Goal: Task Accomplishment & Management: Use online tool/utility

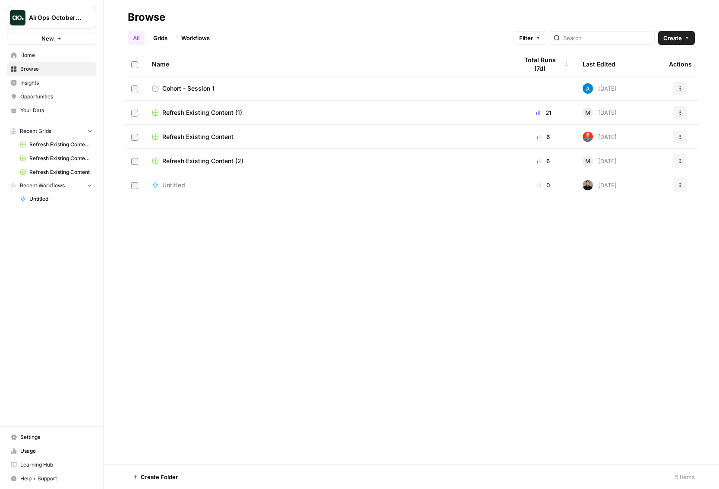
click at [60, 19] on span "AirOps October Cohort" at bounding box center [55, 17] width 52 height 9
click at [418, 36] on div "All Grids Workflows Filter Create" at bounding box center [411, 34] width 567 height 21
click at [35, 461] on span "Learning Hub" at bounding box center [56, 465] width 72 height 8
click at [33, 82] on span "Insights" at bounding box center [56, 83] width 72 height 8
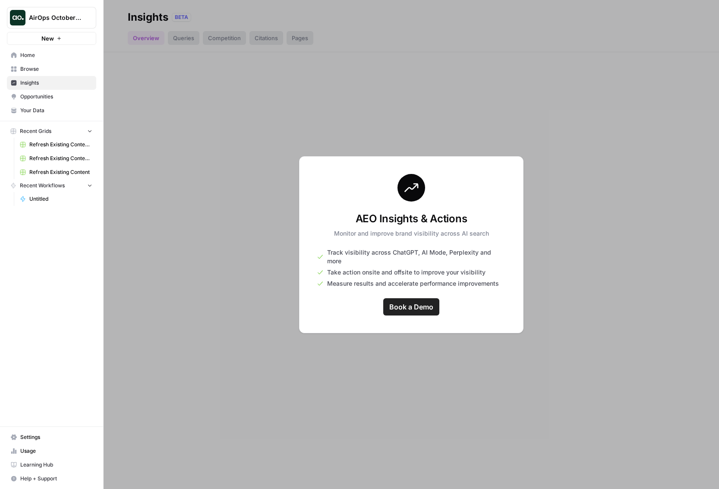
click at [22, 68] on span "Browse" at bounding box center [56, 69] width 72 height 8
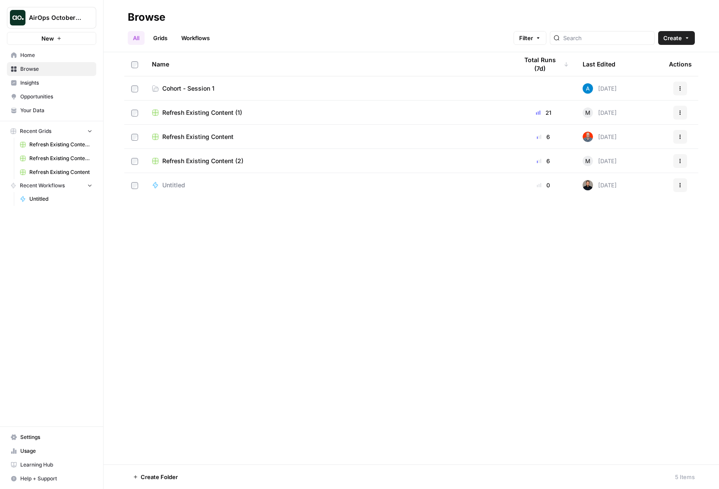
click at [38, 465] on span "Learning Hub" at bounding box center [56, 465] width 72 height 8
click at [32, 465] on span "Learning Hub" at bounding box center [56, 465] width 72 height 8
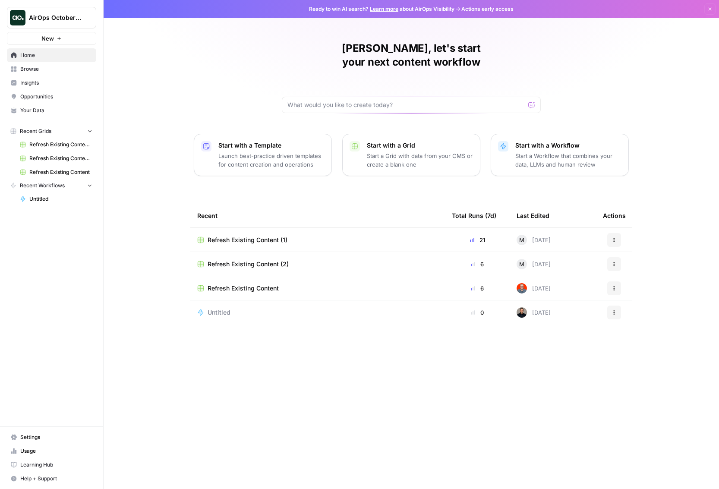
click at [30, 69] on span "Browse" at bounding box center [56, 69] width 72 height 8
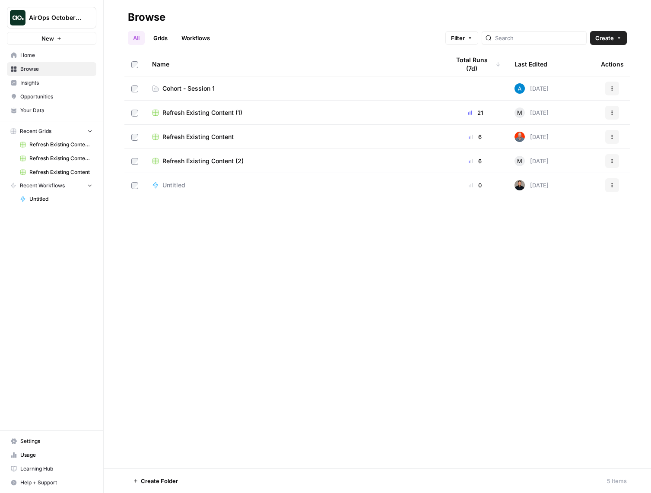
click at [197, 89] on span "Cohort - Session 1" at bounding box center [188, 88] width 52 height 9
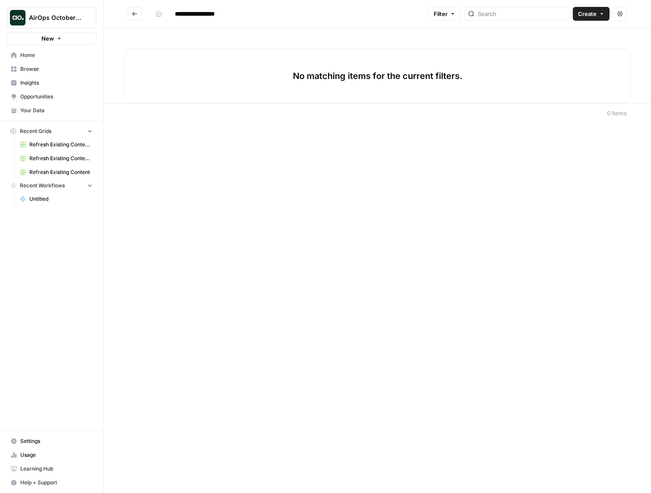
click at [50, 441] on span "Settings" at bounding box center [56, 441] width 72 height 8
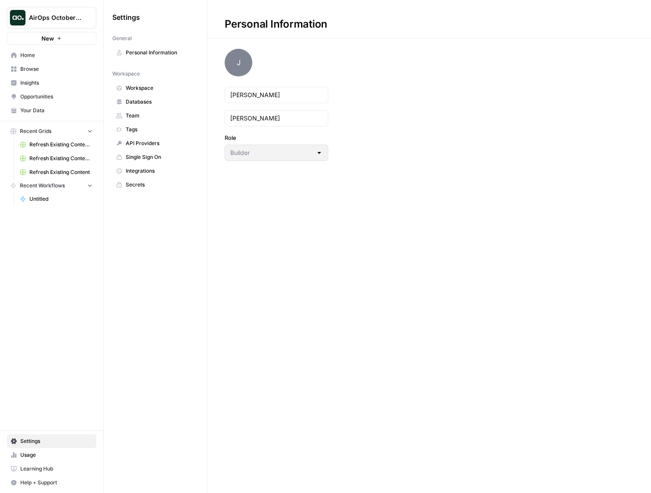
click at [148, 169] on span "Integrations" at bounding box center [160, 171] width 69 height 8
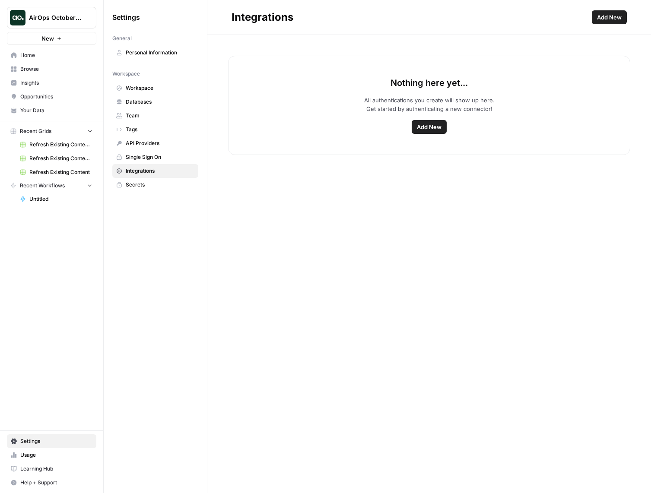
click at [152, 165] on link "Integrations" at bounding box center [155, 171] width 86 height 14
click at [154, 172] on span "Integrations" at bounding box center [160, 171] width 69 height 8
click at [428, 126] on span "Add New" at bounding box center [429, 127] width 25 height 9
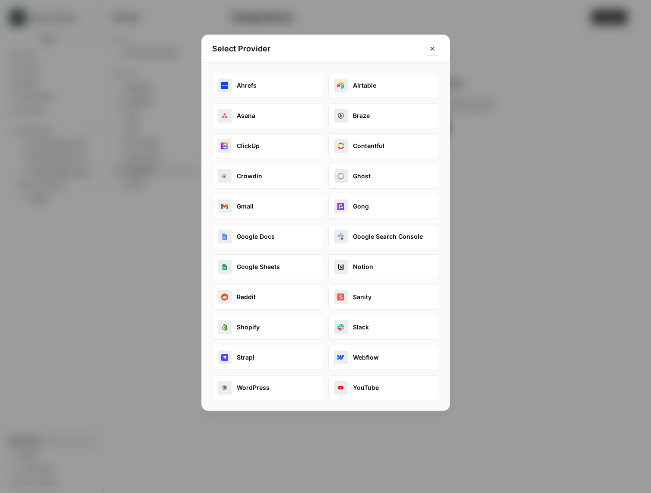
click at [437, 51] on button "Close modal" at bounding box center [432, 49] width 14 height 14
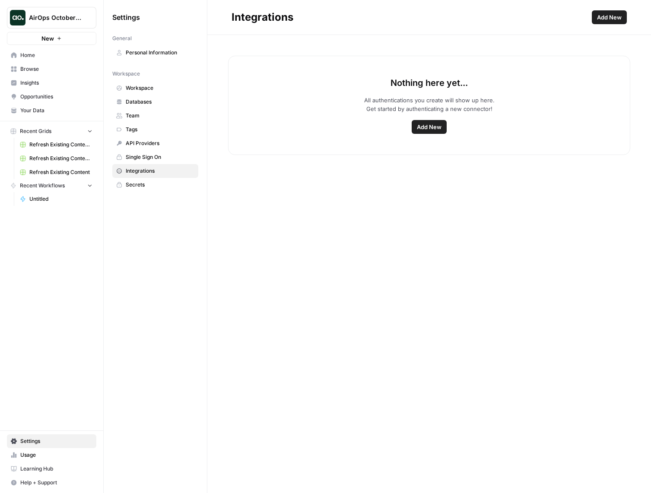
click at [27, 69] on span "Browse" at bounding box center [56, 69] width 72 height 8
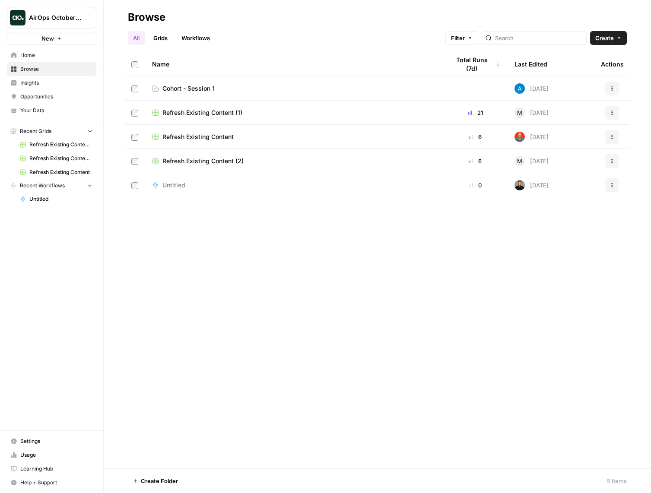
click at [30, 111] on span "Your Data" at bounding box center [56, 111] width 72 height 8
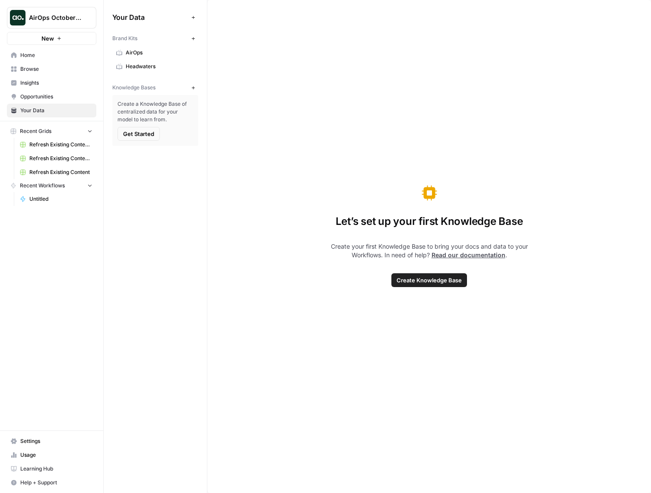
click at [234, 73] on div "Let’s set up your first Knowledge Base Create your first Knowledge Base to brin…" at bounding box center [428, 246] width 443 height 493
click at [26, 67] on span "Browse" at bounding box center [56, 69] width 72 height 8
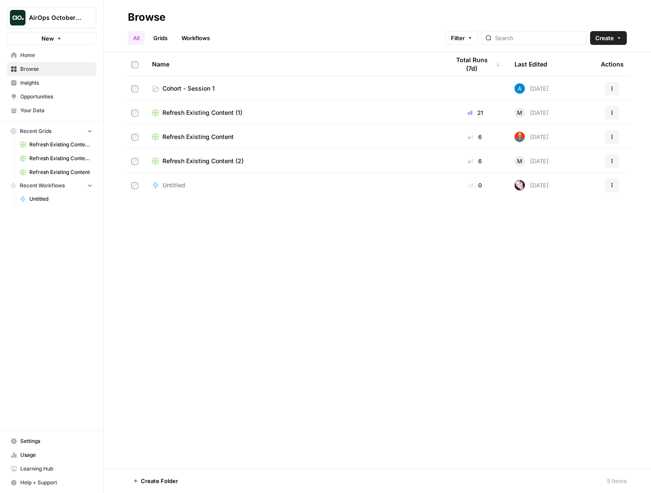
click at [181, 89] on span "Cohort - Session 1" at bounding box center [188, 88] width 52 height 9
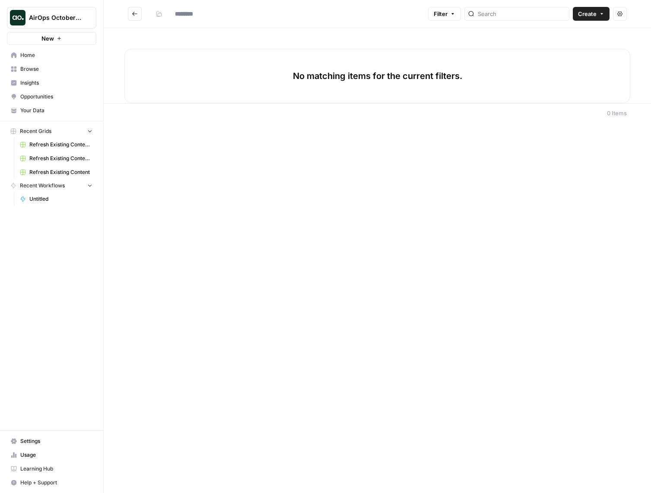
type input "**********"
click at [181, 89] on div "No matching items for the current filters." at bounding box center [377, 76] width 506 height 54
click at [597, 14] on button "Create" at bounding box center [591, 14] width 37 height 14
click at [581, 42] on span "Workflow" at bounding box center [574, 46] width 48 height 9
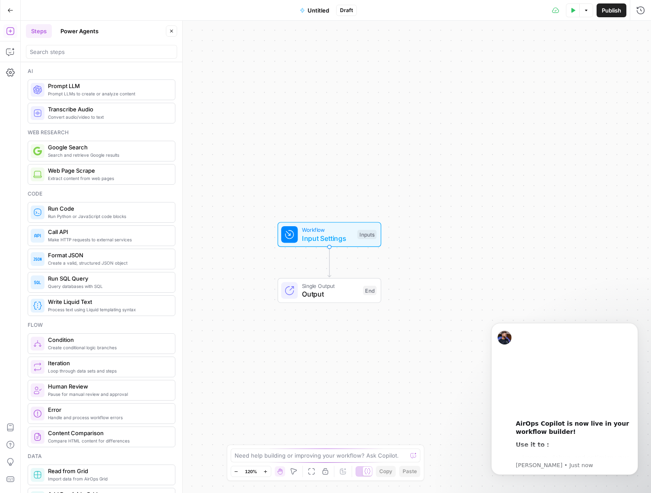
click at [464, 165] on div "Workflow Input Settings Inputs Single Output Output End" at bounding box center [336, 257] width 630 height 472
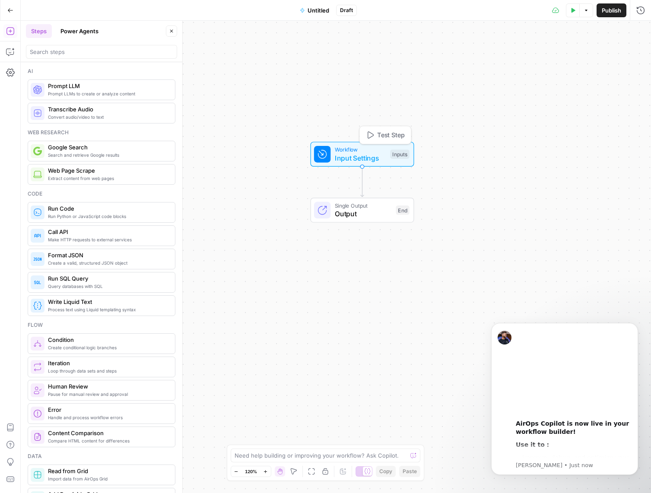
drag, startPoint x: 335, startPoint y: 225, endPoint x: 368, endPoint y: 145, distance: 86.8
click at [368, 146] on span "Workflow" at bounding box center [360, 150] width 51 height 8
click at [318, 12] on span "Untitled" at bounding box center [318, 10] width 22 height 9
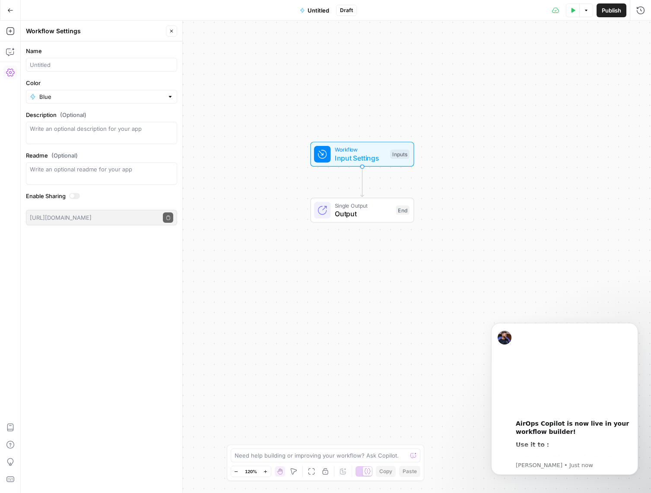
click at [89, 59] on div at bounding box center [101, 65] width 151 height 14
type input "Meta description generator ([PERSON_NAME])"
click at [171, 96] on div at bounding box center [170, 96] width 6 height 9
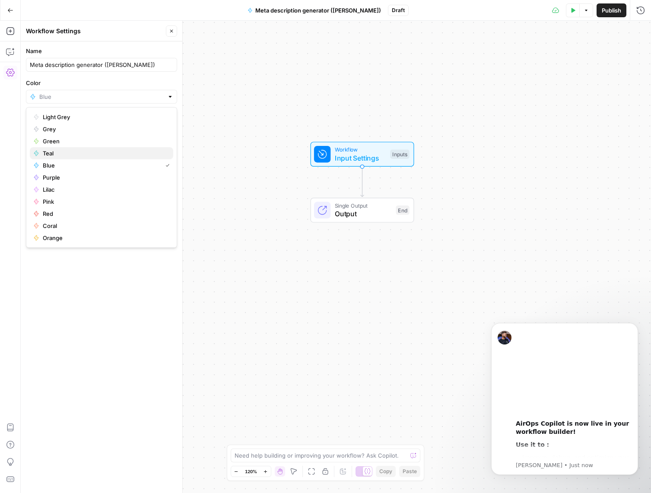
drag, startPoint x: 107, startPoint y: 150, endPoint x: 117, endPoint y: 149, distance: 10.0
click at [107, 150] on span "Teal" at bounding box center [105, 153] width 124 height 9
type input "Teal"
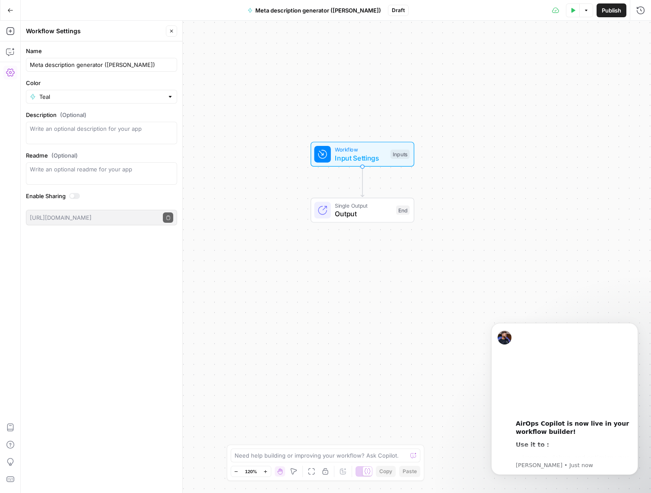
click at [171, 32] on icon "button" at bounding box center [171, 31] width 5 height 5
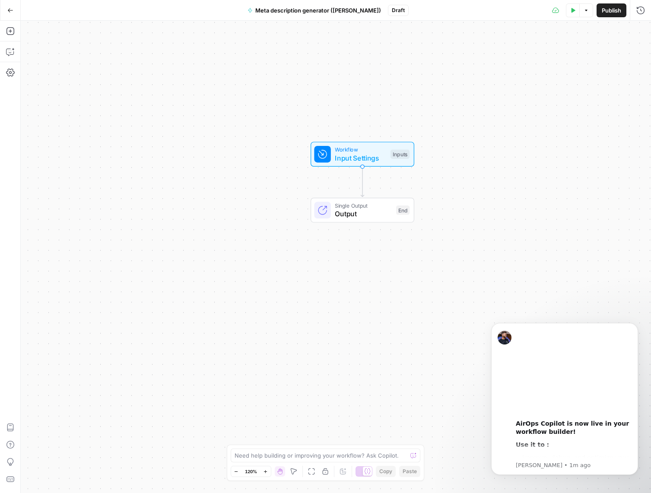
click at [611, 11] on span "Publish" at bounding box center [611, 10] width 19 height 9
click at [364, 160] on span "Input Settings" at bounding box center [359, 157] width 51 height 10
click at [569, 60] on icon "button" at bounding box center [571, 58] width 5 height 5
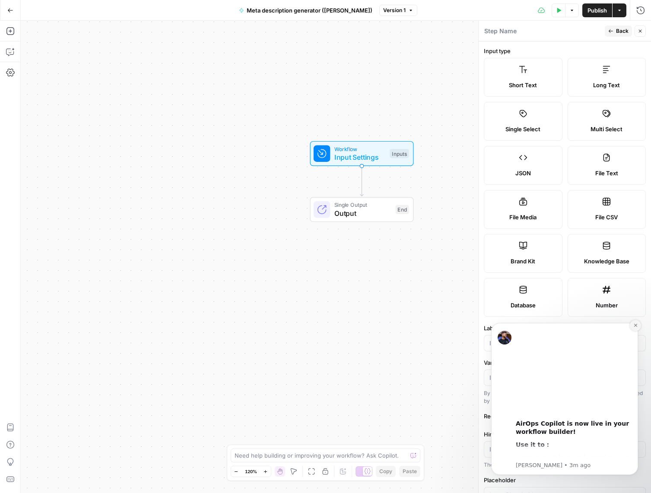
click at [635, 324] on icon "Dismiss notification" at bounding box center [635, 325] width 5 height 5
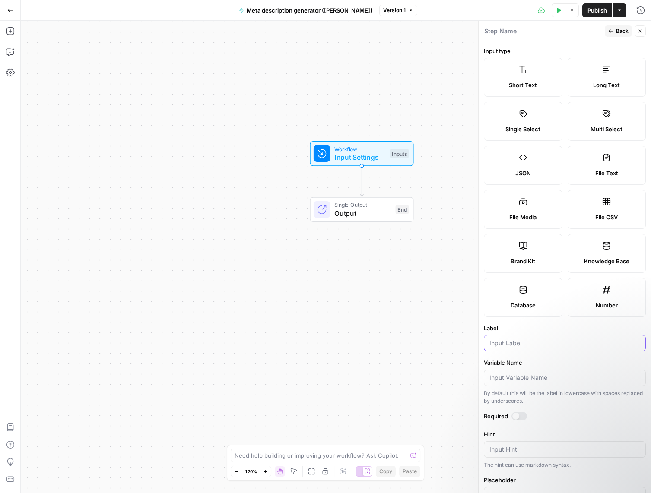
drag, startPoint x: 514, startPoint y: 342, endPoint x: 529, endPoint y: 278, distance: 66.5
click at [514, 342] on input "Label" at bounding box center [564, 343] width 151 height 9
type input "Blog URL"
click at [547, 382] on div at bounding box center [565, 378] width 162 height 16
type input "blog_url"
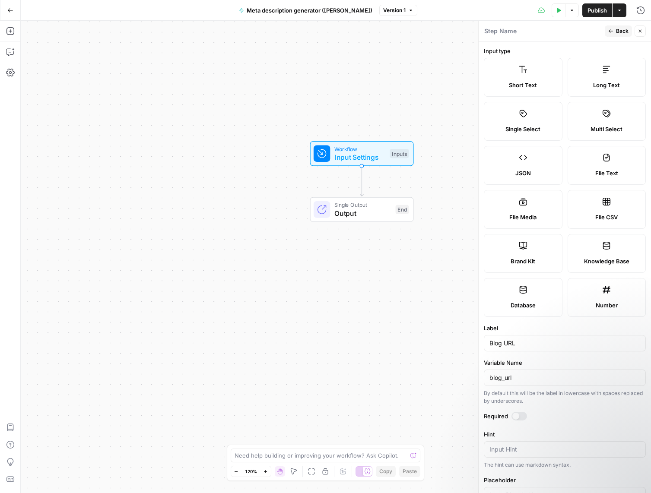
click at [515, 416] on div at bounding box center [515, 416] width 7 height 7
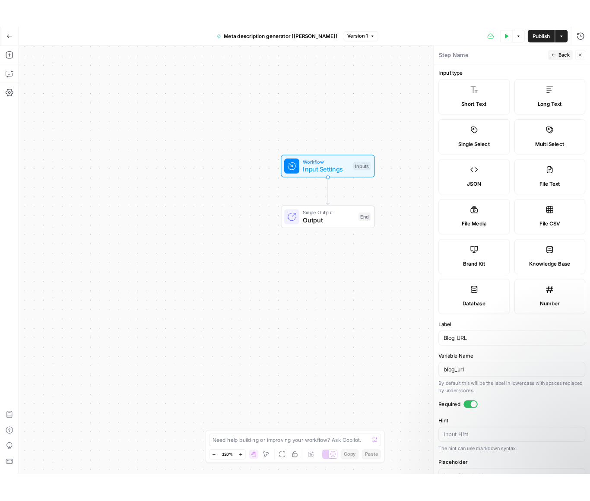
scroll to position [73, 0]
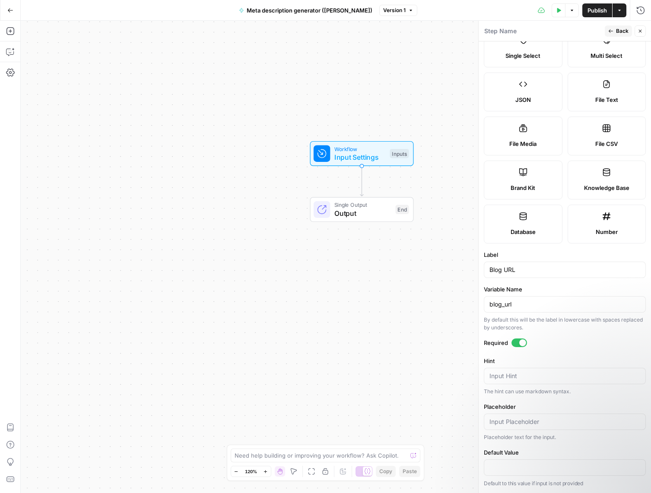
click at [616, 30] on span "Back" at bounding box center [622, 31] width 13 height 8
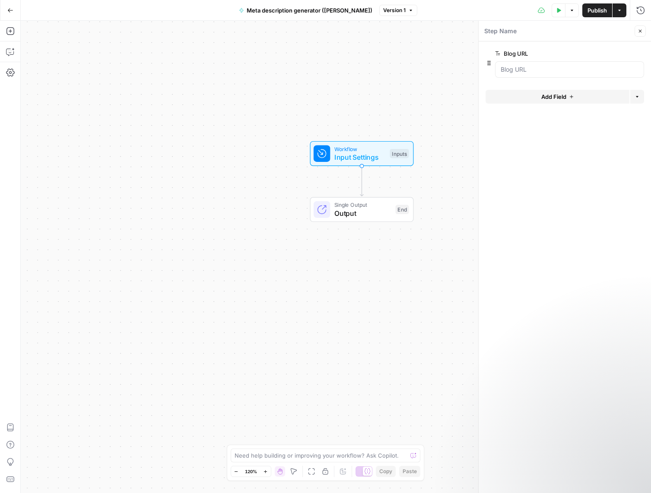
click at [567, 101] on button "Add Field" at bounding box center [557, 97] width 144 height 14
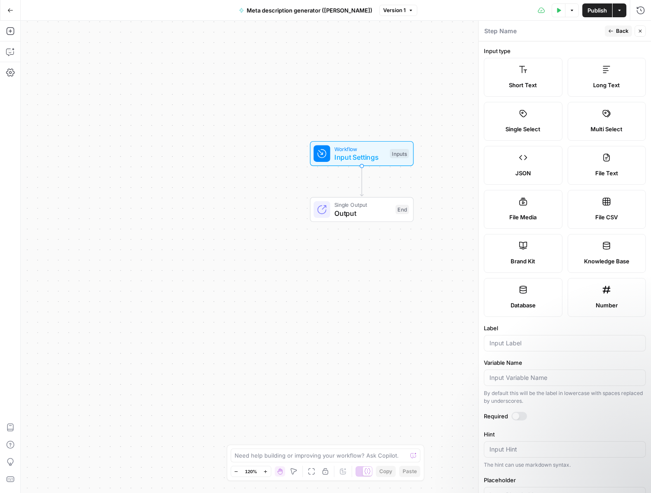
click at [526, 252] on label "Brand Kit" at bounding box center [523, 253] width 79 height 39
type input "Brand Kit"
type input "brand_kit"
click at [517, 418] on div at bounding box center [515, 416] width 7 height 7
click at [619, 29] on span "Back" at bounding box center [622, 31] width 13 height 8
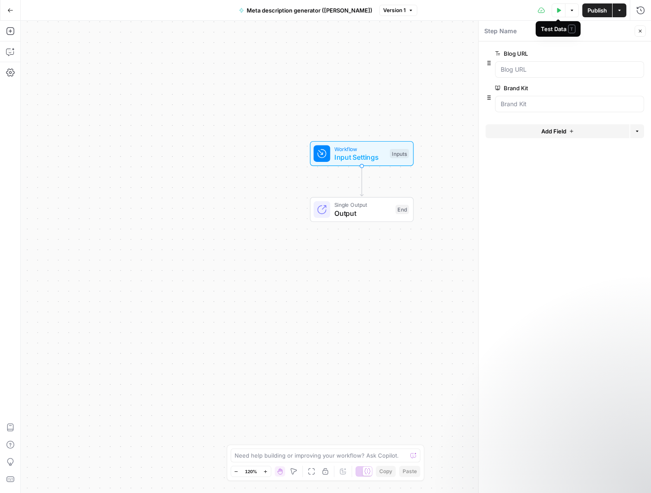
click at [557, 10] on icon "button" at bounding box center [559, 10] width 4 height 5
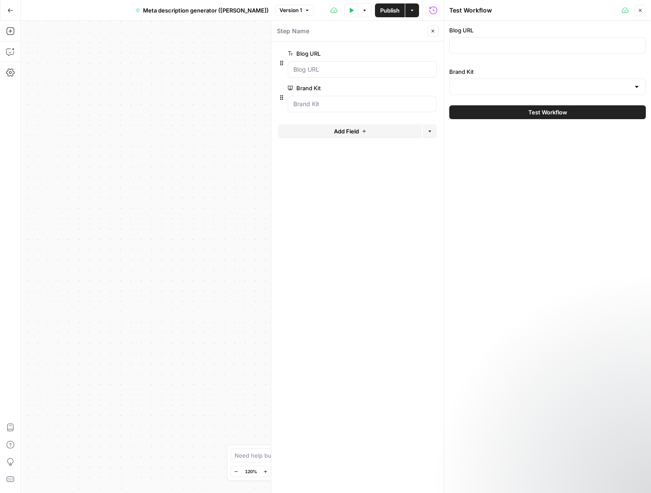
click at [531, 40] on div at bounding box center [547, 45] width 196 height 16
click at [638, 87] on div at bounding box center [636, 86] width 7 height 9
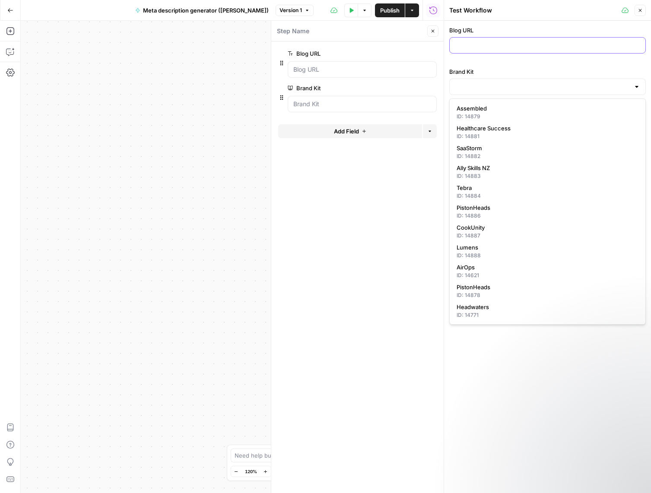
click at [507, 43] on input "Blog URL" at bounding box center [547, 45] width 185 height 9
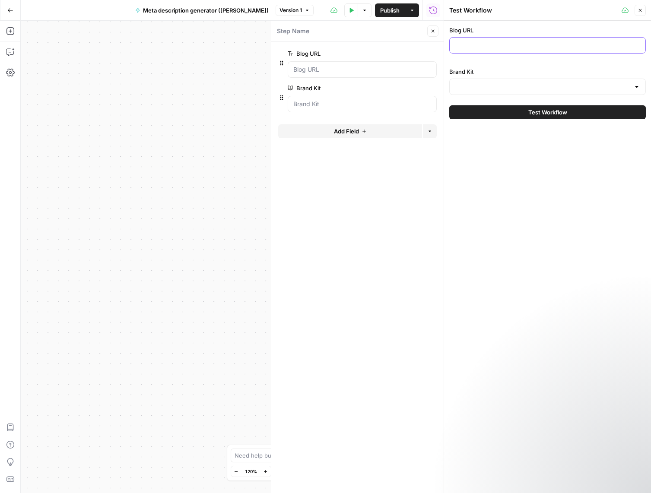
paste input "[URL][DOMAIN_NAME]"
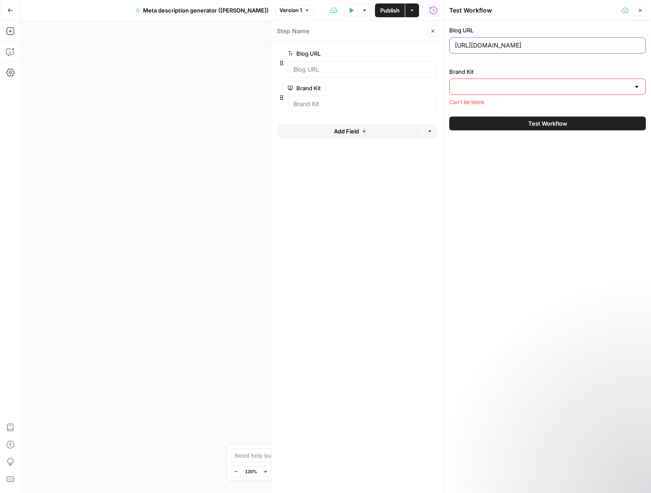
type input "[URL][DOMAIN_NAME]"
click at [480, 86] on input "Brand Kit" at bounding box center [542, 86] width 175 height 9
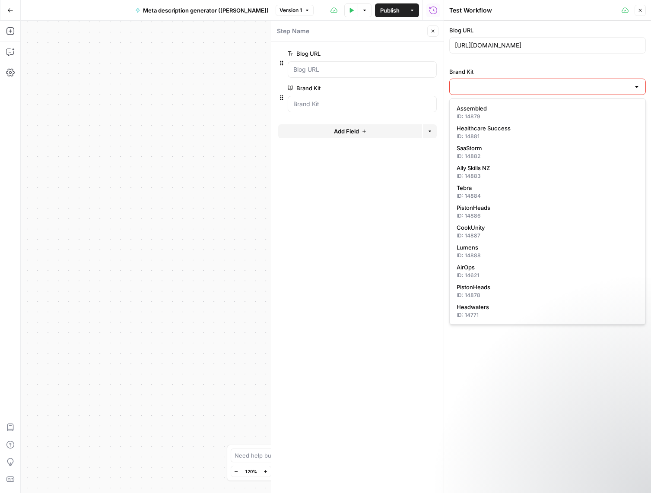
click at [639, 87] on div at bounding box center [636, 86] width 7 height 9
click at [482, 271] on span "AirOps" at bounding box center [545, 267] width 178 height 9
type input "AirOps"
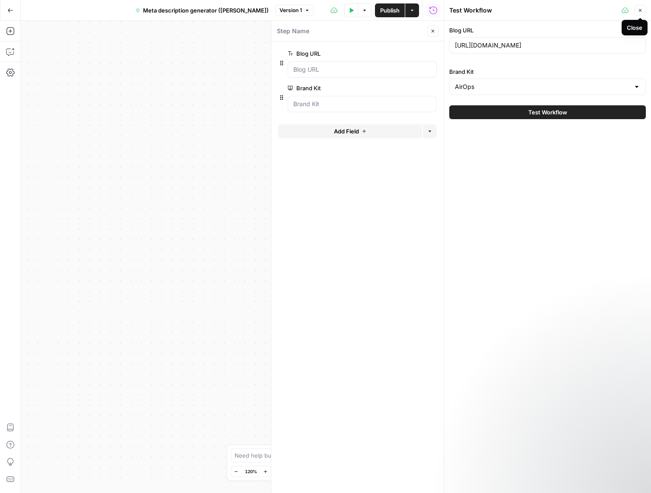
click at [640, 7] on button "Close" at bounding box center [639, 10] width 11 height 11
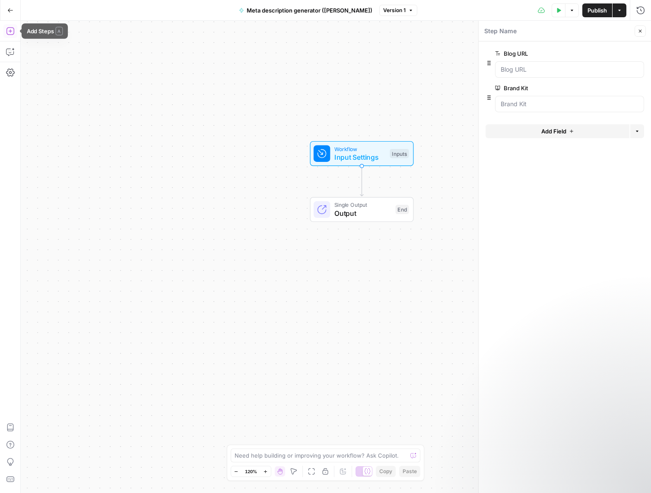
click at [10, 31] on icon "button" at bounding box center [10, 31] width 8 height 8
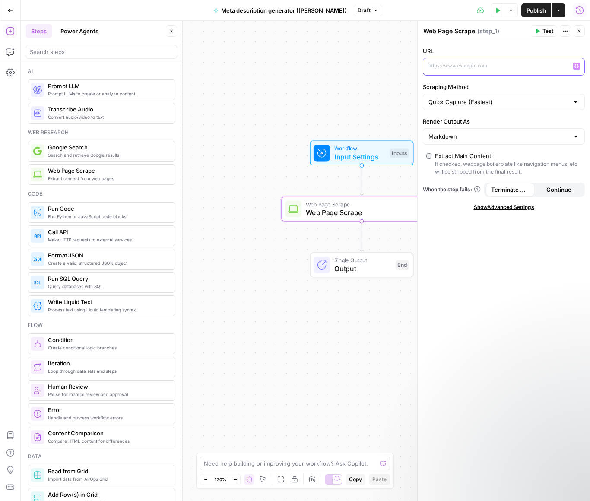
click at [490, 65] on p at bounding box center [496, 66] width 137 height 9
click at [576, 67] on icon "button" at bounding box center [576, 66] width 4 height 4
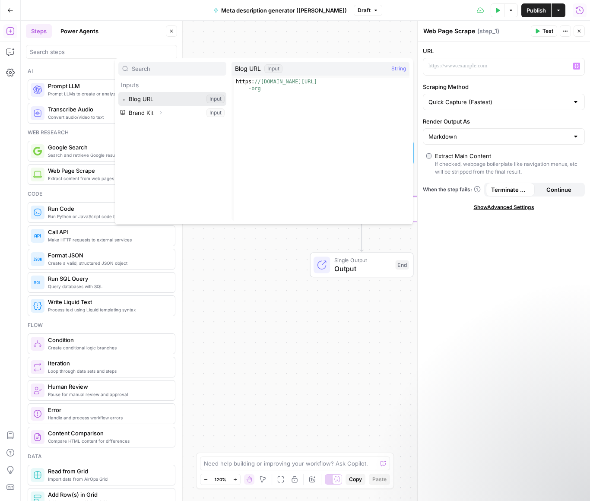
click at [162, 98] on button "Select variable Blog URL" at bounding box center [172, 99] width 108 height 14
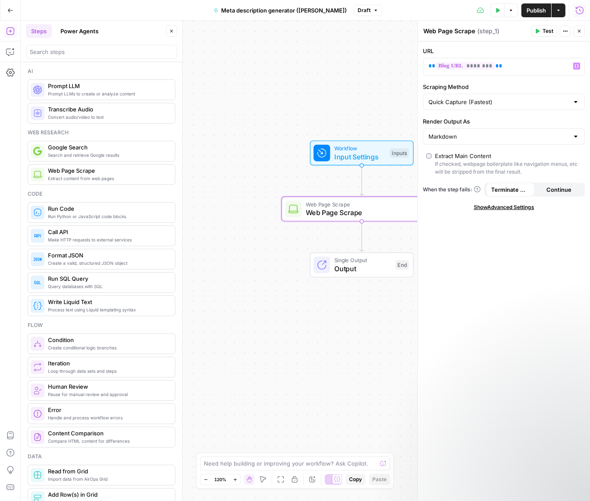
click at [577, 138] on div at bounding box center [575, 136] width 7 height 9
click at [576, 136] on div at bounding box center [575, 136] width 7 height 9
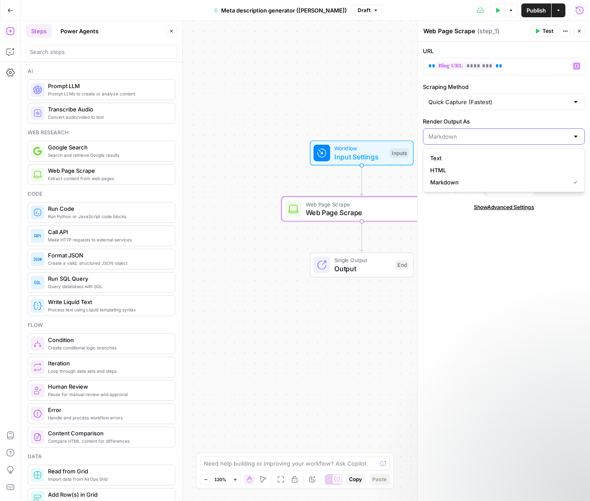
click at [471, 138] on input "Render Output As" at bounding box center [498, 136] width 140 height 9
click at [554, 257] on div "URL ** ******** ** Variables Menu Scraping Method Quick Capture (Fastest) Rende…" at bounding box center [504, 270] width 172 height 459
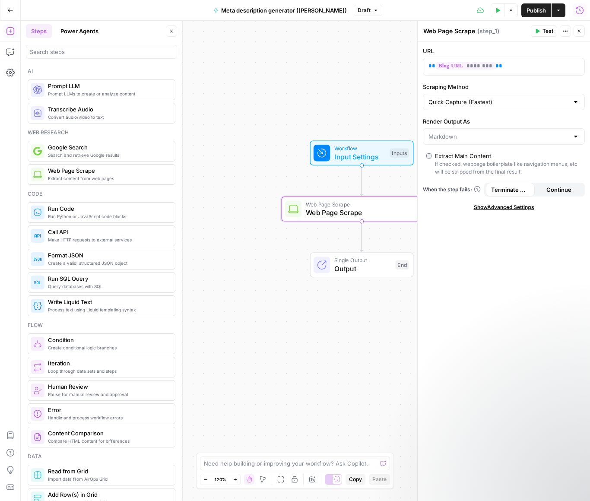
click at [544, 30] on span "Test" at bounding box center [547, 31] width 11 height 8
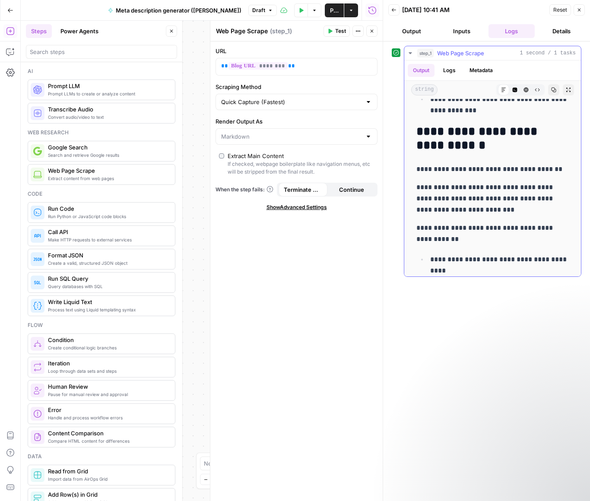
scroll to position [3139, 0]
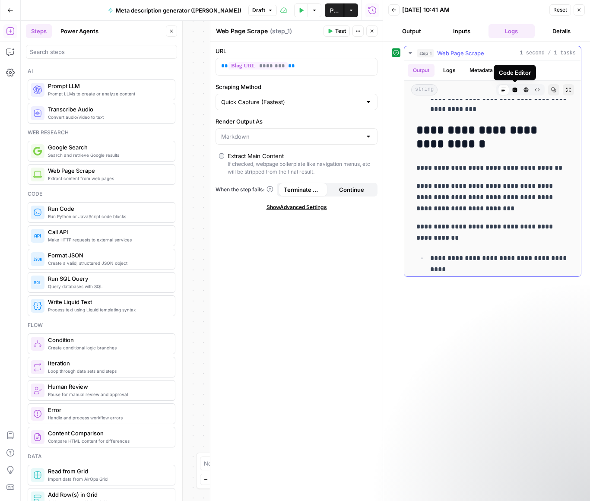
click at [513, 91] on icon "button" at bounding box center [515, 90] width 5 height 5
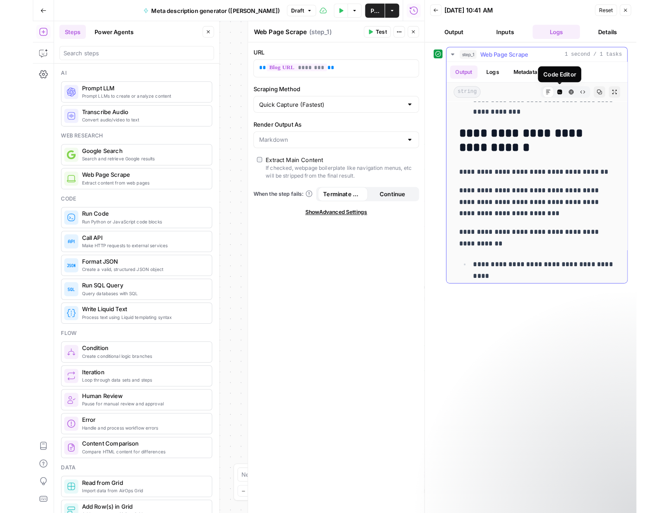
scroll to position [0, 0]
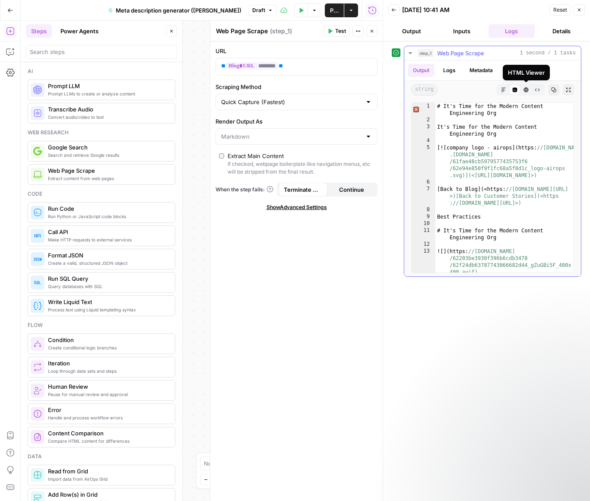
click at [525, 92] on icon "button" at bounding box center [525, 89] width 5 height 5
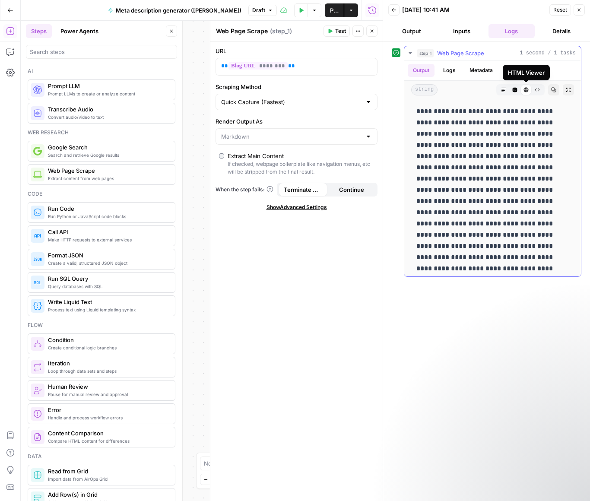
click at [535, 92] on icon "button" at bounding box center [537, 89] width 5 height 5
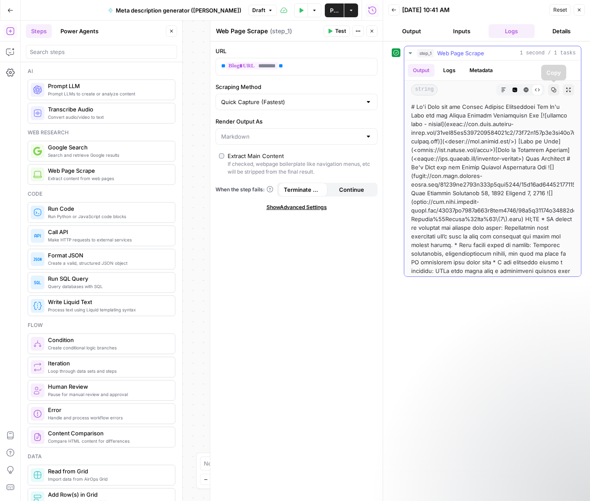
click at [551, 91] on icon "button" at bounding box center [553, 89] width 5 height 5
click at [578, 13] on button "Close" at bounding box center [578, 9] width 11 height 11
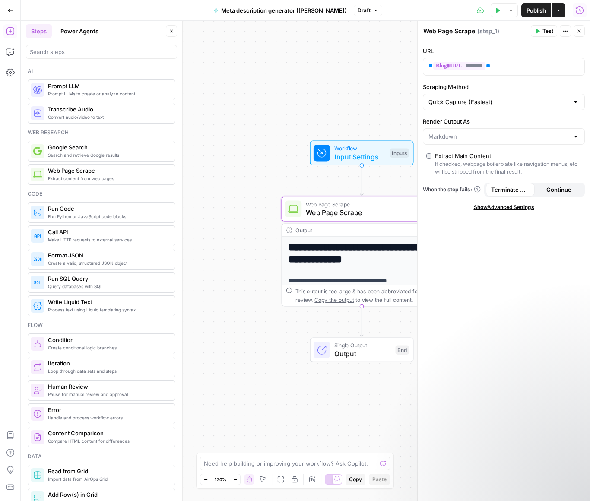
click at [328, 231] on div "Output" at bounding box center [354, 230] width 118 height 8
click at [321, 259] on h1 "**********" at bounding box center [361, 253] width 147 height 25
click at [320, 288] on div "This output is too large & has been abbreviated for review. Copy the output to …" at bounding box center [366, 295] width 142 height 16
click at [580, 32] on icon "button" at bounding box center [578, 31] width 5 height 5
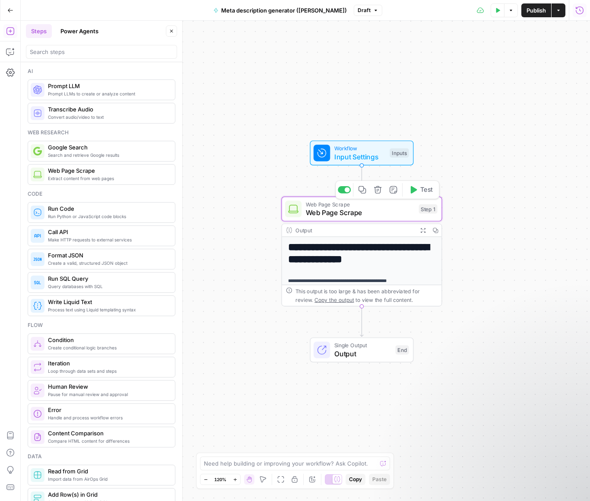
click at [368, 212] on span "Web Page Scrape" at bounding box center [360, 212] width 109 height 10
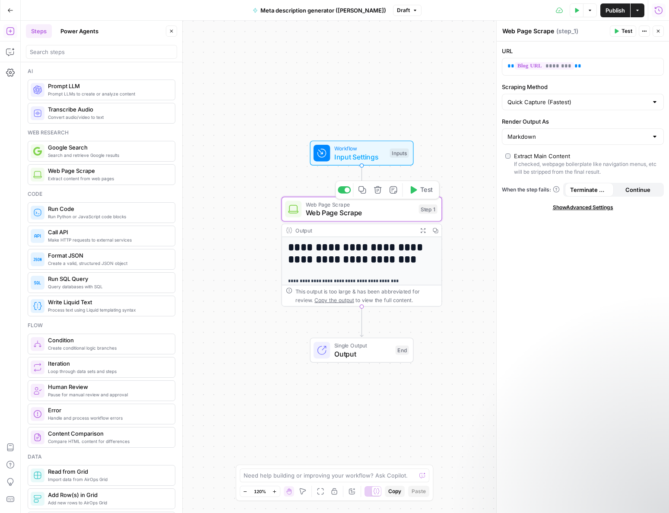
click at [384, 212] on span "Web Page Scrape" at bounding box center [360, 212] width 109 height 10
click at [392, 187] on icon "button" at bounding box center [393, 190] width 8 height 8
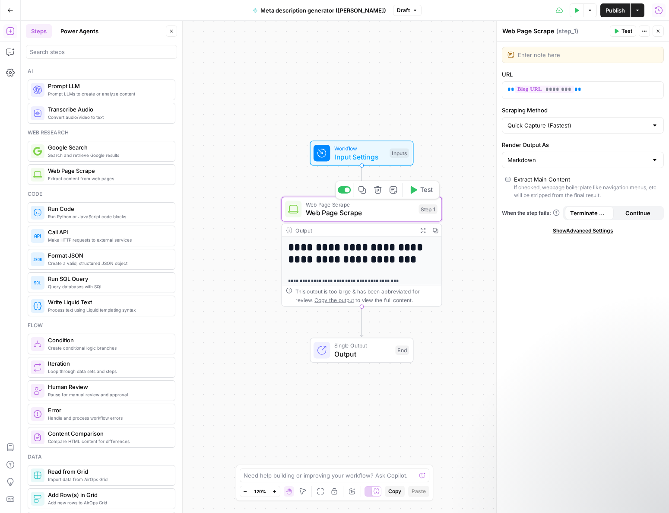
click at [392, 187] on icon "button" at bounding box center [393, 190] width 8 height 8
click at [656, 30] on icon "button" at bounding box center [658, 31] width 5 height 5
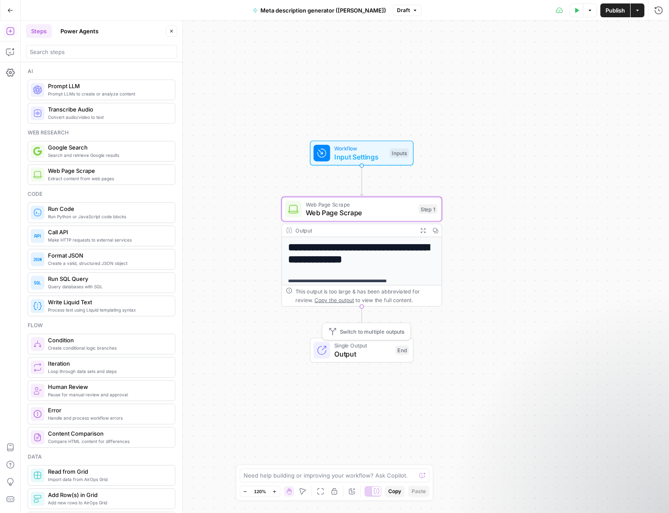
click at [345, 345] on span "Single Output" at bounding box center [362, 345] width 57 height 8
click at [374, 271] on div "**********" at bounding box center [362, 515] width 160 height 557
click at [376, 206] on span "Web Page Scrape" at bounding box center [360, 204] width 109 height 8
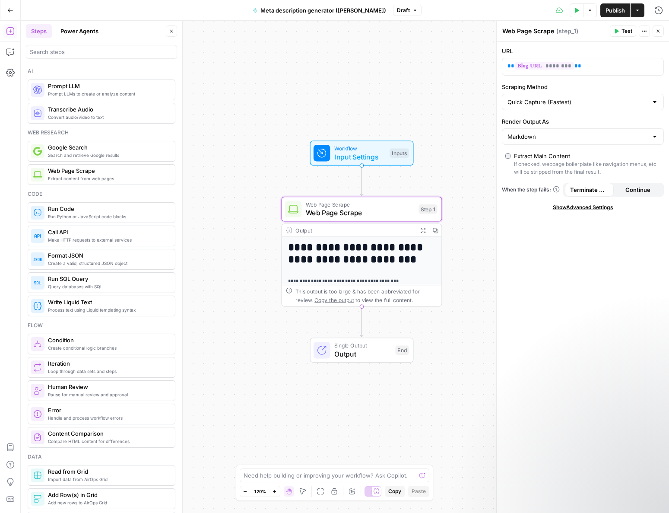
click at [579, 208] on span "Show Advanced Settings" at bounding box center [583, 207] width 60 height 8
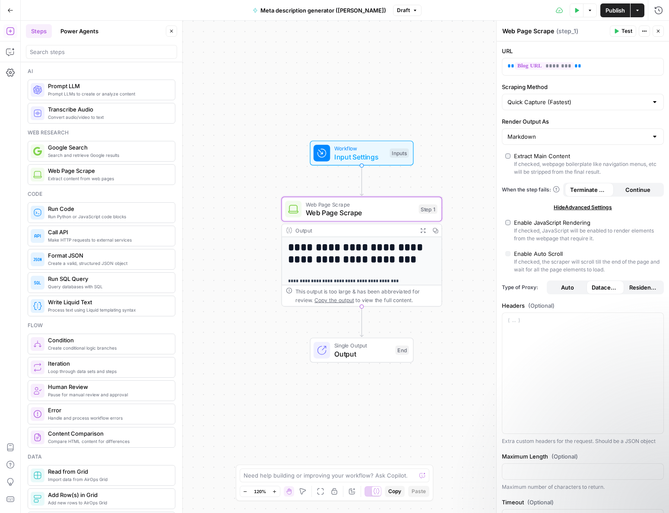
click at [580, 207] on span "Hide Advanced Settings" at bounding box center [583, 207] width 58 height 8
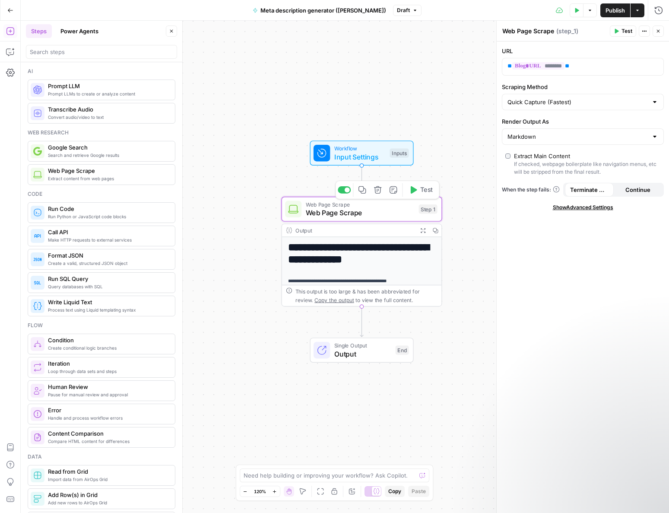
click at [383, 214] on span "Web Page Scrape" at bounding box center [360, 212] width 109 height 10
click at [321, 206] on span "Web Page Scrape" at bounding box center [360, 204] width 109 height 8
click at [646, 31] on span "Actions" at bounding box center [646, 31] width 0 height 0
click at [656, 29] on icon "button" at bounding box center [658, 31] width 5 height 5
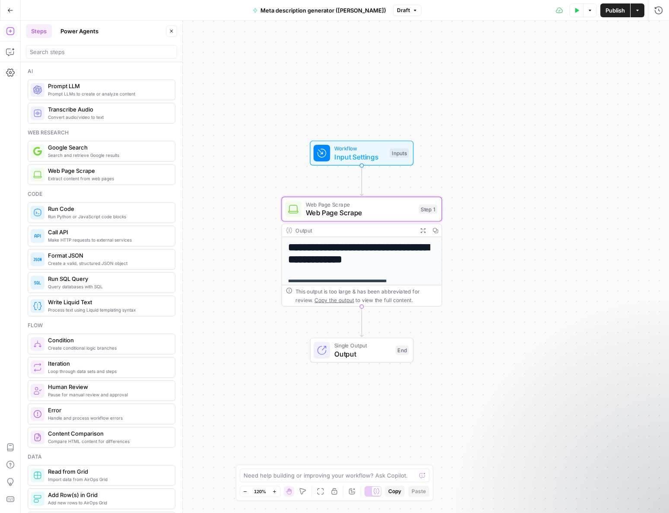
click at [526, 219] on div "**********" at bounding box center [345, 267] width 648 height 492
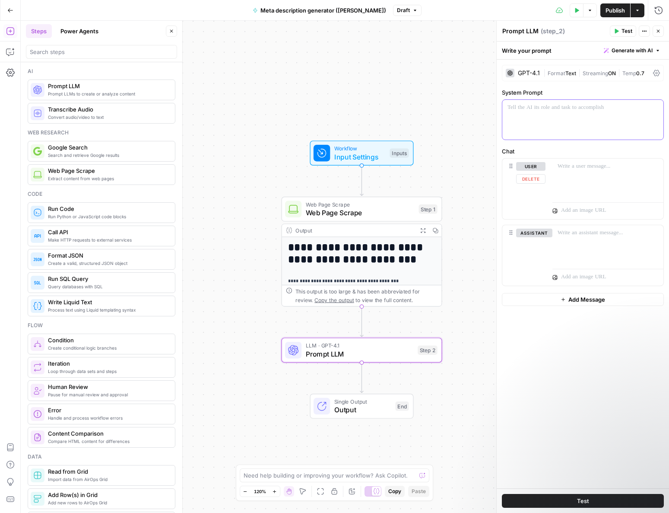
click at [523, 110] on p at bounding box center [582, 107] width 151 height 9
click at [531, 73] on div "GPT-4.1" at bounding box center [529, 73] width 22 height 6
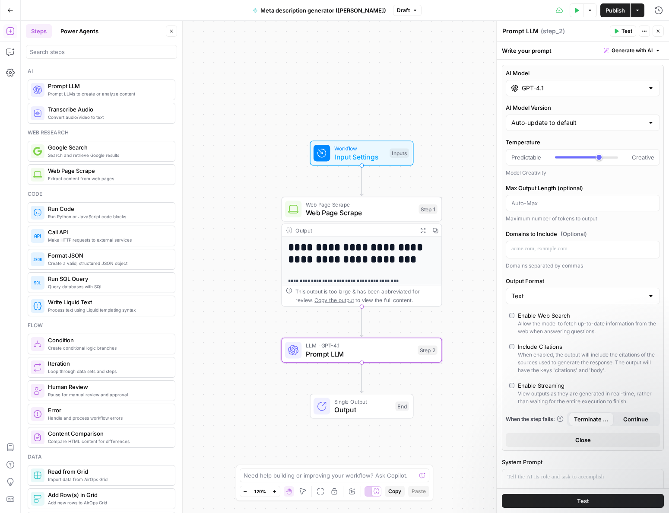
click at [652, 122] on div at bounding box center [650, 122] width 7 height 9
click at [653, 124] on div at bounding box center [650, 122] width 7 height 9
drag, startPoint x: 652, startPoint y: 122, endPoint x: 568, endPoint y: 124, distance: 83.4
click at [652, 122] on div at bounding box center [650, 122] width 7 height 9
click at [541, 123] on input "AI Model Version" at bounding box center [577, 122] width 133 height 9
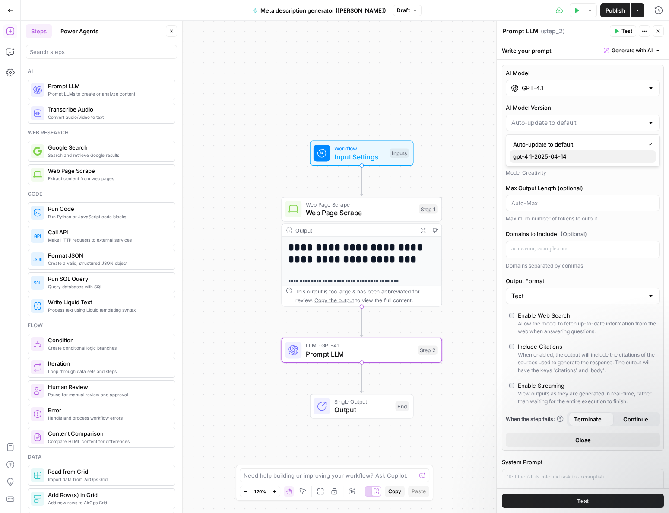
click at [549, 155] on span "gpt-4.1-2025-04-14" at bounding box center [581, 156] width 136 height 9
type input "gpt-4.1-2025-04-14"
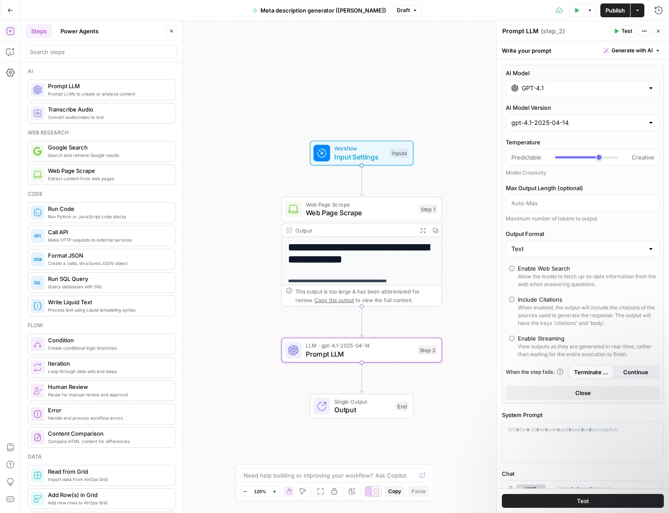
click at [651, 123] on div at bounding box center [650, 122] width 7 height 9
click at [618, 175] on div "Model Creativity" at bounding box center [583, 173] width 154 height 8
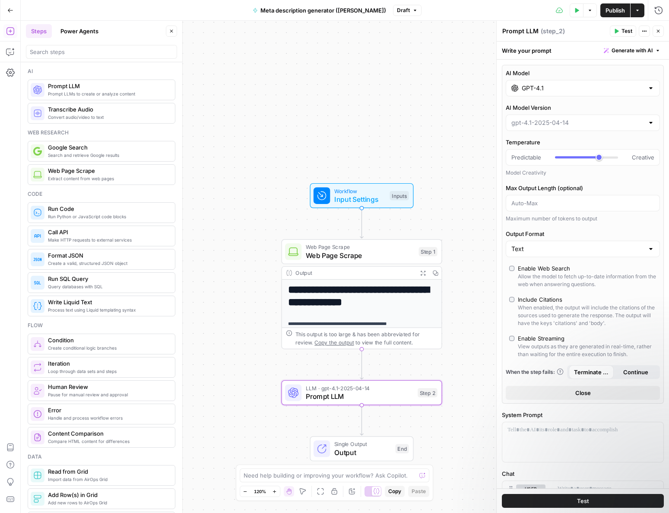
click at [645, 34] on button "Actions" at bounding box center [644, 30] width 11 height 11
click at [570, 28] on div "Prompt LLM Prompt LLM ( step_2 )" at bounding box center [554, 31] width 105 height 10
click at [650, 90] on div at bounding box center [650, 88] width 7 height 9
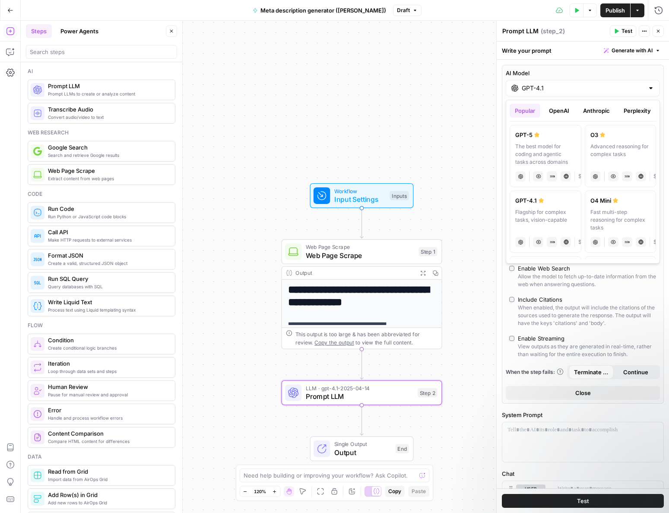
click at [530, 112] on button "Popular" at bounding box center [525, 111] width 31 height 14
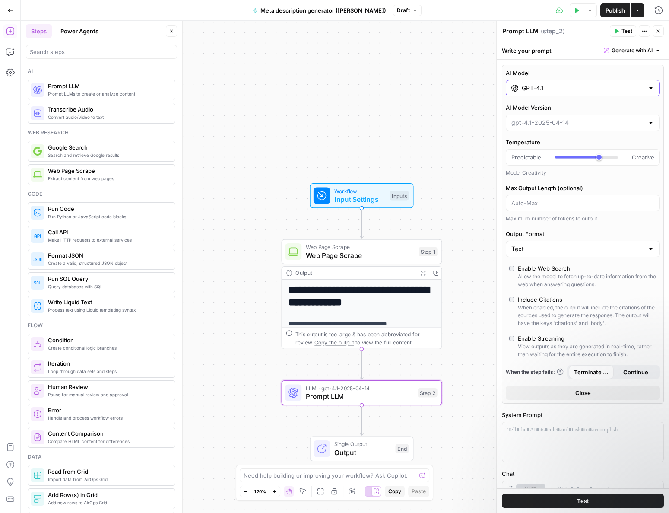
click at [591, 92] on input "GPT-4.1" at bounding box center [583, 88] width 122 height 9
click at [573, 392] on button "Close" at bounding box center [583, 393] width 154 height 14
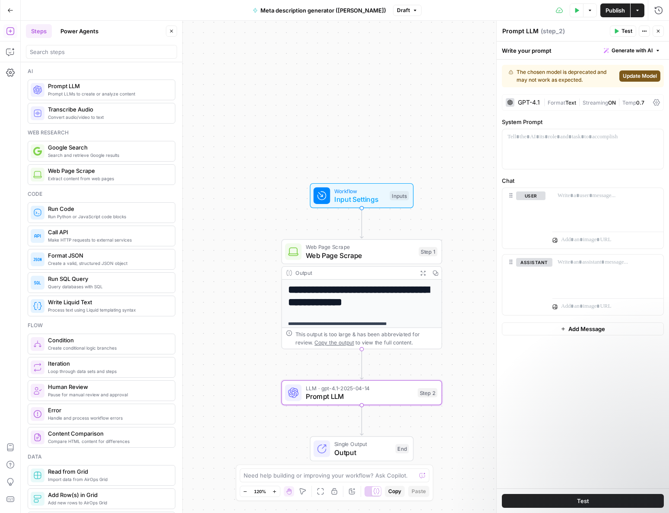
click at [574, 76] on div "The chosen model is deprecated and may not work as expected." at bounding box center [562, 76] width 107 height 16
click at [537, 98] on div "GPT-4.1" at bounding box center [523, 102] width 34 height 9
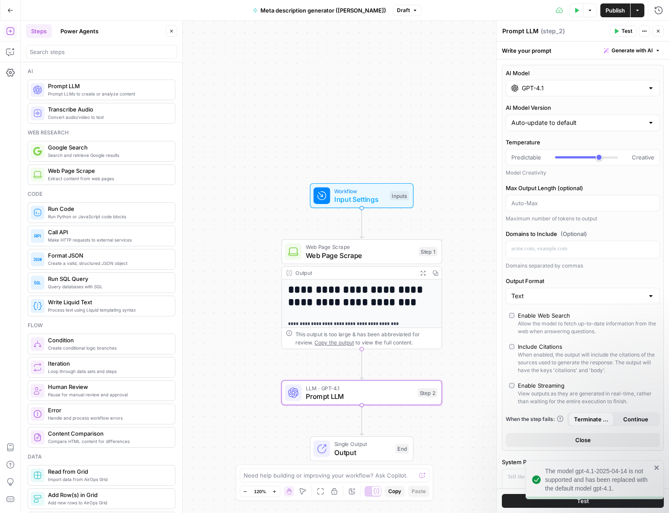
click at [646, 123] on div "Auto-update to default" at bounding box center [583, 122] width 154 height 16
click at [581, 153] on span "gpt-4.1-2025-04-14" at bounding box center [581, 156] width 136 height 9
type input "gpt-4.1-2025-04-14"
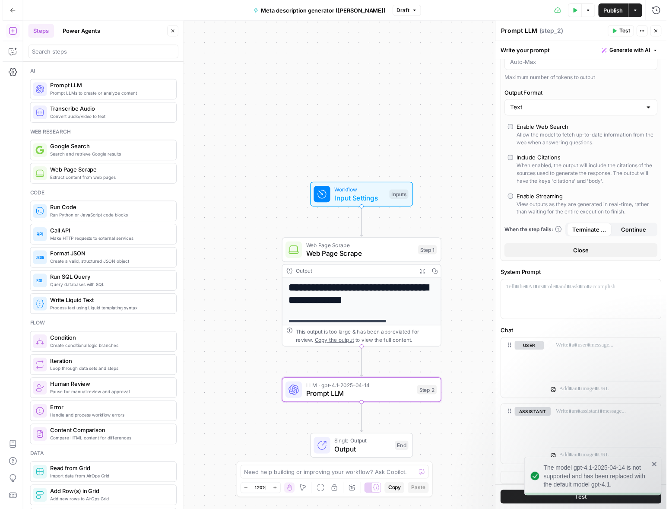
scroll to position [145, 0]
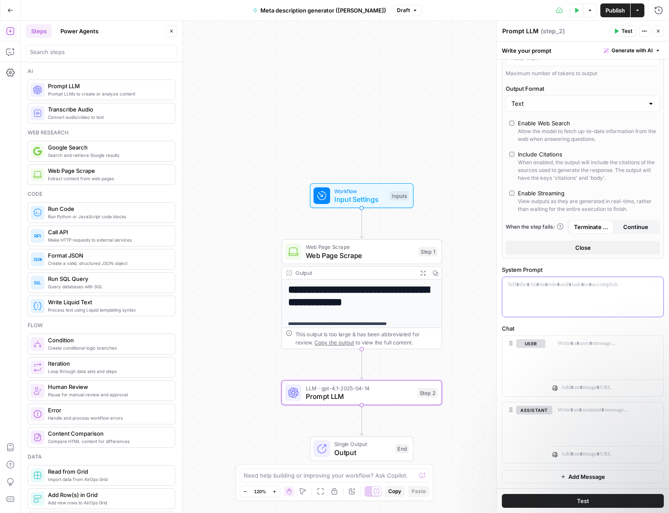
click at [539, 286] on p at bounding box center [582, 284] width 151 height 9
click at [576, 290] on div at bounding box center [582, 297] width 161 height 40
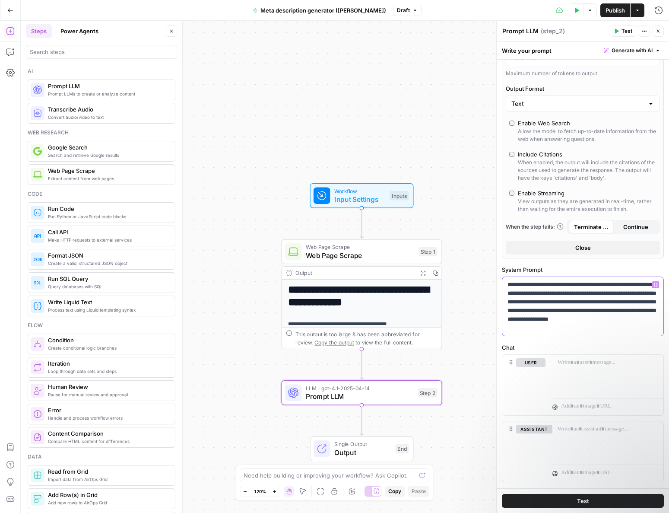
click at [633, 310] on p "**********" at bounding box center [582, 306] width 151 height 52
drag, startPoint x: 585, startPoint y: 327, endPoint x: 543, endPoint y: 328, distance: 42.3
click at [543, 328] on p "**********" at bounding box center [582, 306] width 151 height 52
click at [516, 320] on p "**********" at bounding box center [582, 306] width 151 height 52
click at [582, 361] on p at bounding box center [607, 362] width 101 height 9
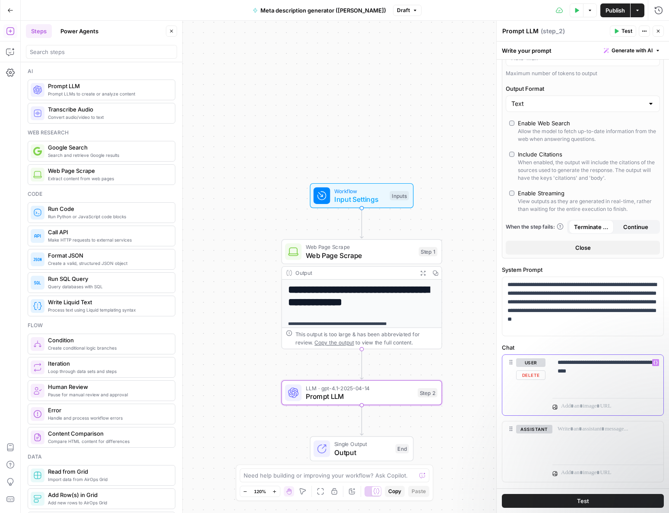
click at [654, 362] on icon "button" at bounding box center [655, 362] width 4 height 4
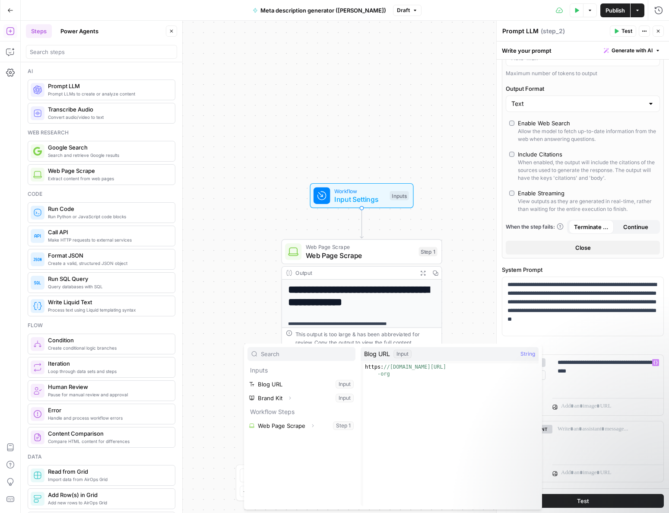
type textarea "**********"
drag, startPoint x: 413, startPoint y: 374, endPoint x: 366, endPoint y: 366, distance: 48.1
click at [366, 366] on div "https: //[DOMAIN_NAME][URL] -org" at bounding box center [450, 448] width 175 height 170
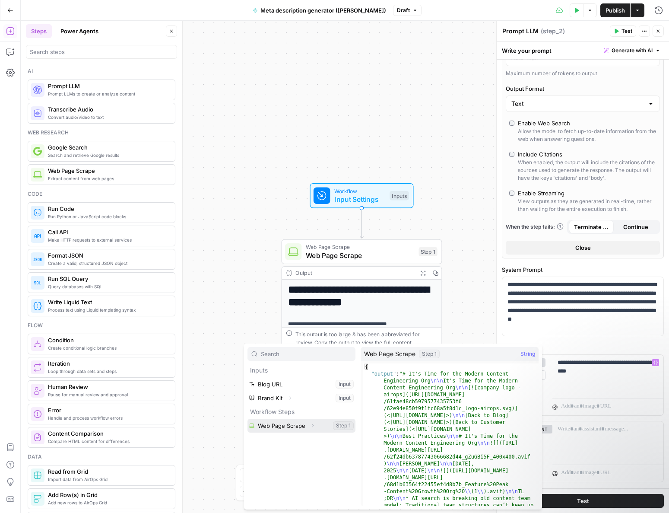
click at [299, 426] on button "Select variable Web Page Scrape" at bounding box center [301, 425] width 108 height 14
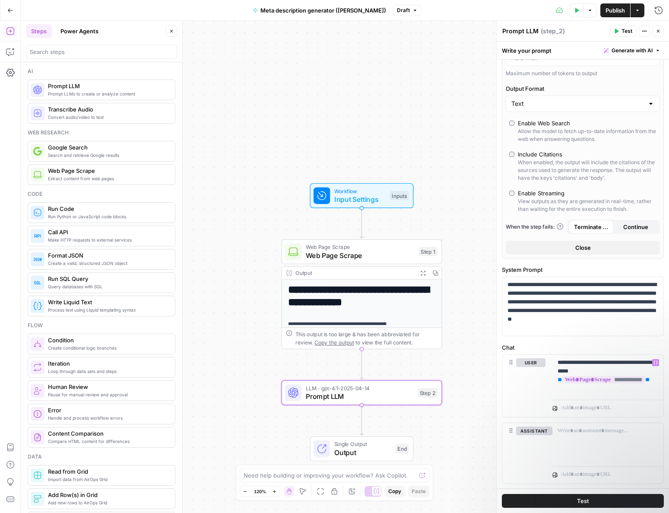
drag, startPoint x: 538, startPoint y: 29, endPoint x: 523, endPoint y: 30, distance: 15.6
click at [538, 29] on div "Prompt LLM Prompt LLM" at bounding box center [520, 31] width 41 height 10
drag, startPoint x: 523, startPoint y: 30, endPoint x: 494, endPoint y: 30, distance: 29.4
click at [496, 30] on div "**********" at bounding box center [582, 267] width 173 height 492
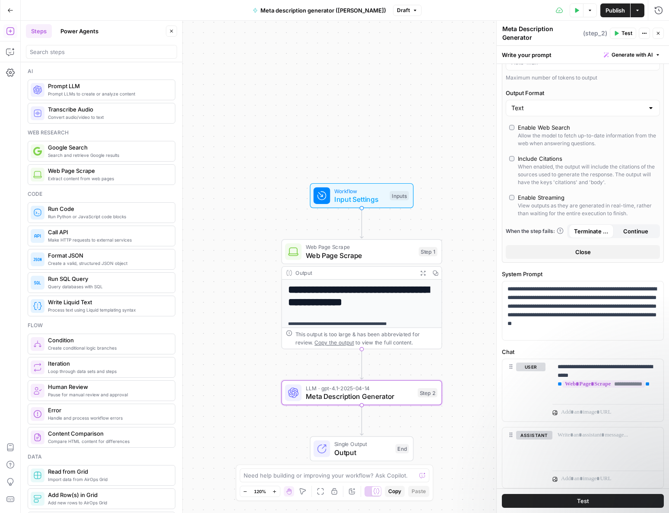
type textarea "Meta Description Generator"
click at [453, 128] on div "**********" at bounding box center [345, 267] width 648 height 492
click at [170, 31] on icon "button" at bounding box center [171, 31] width 5 height 5
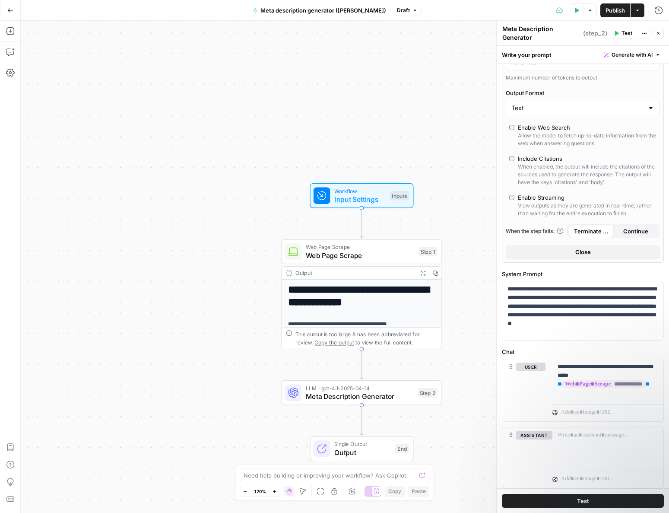
click at [590, 14] on button "Options" at bounding box center [590, 10] width 14 height 14
click at [533, 11] on div "Test Data Options Publish Actions Run History" at bounding box center [544, 10] width 247 height 20
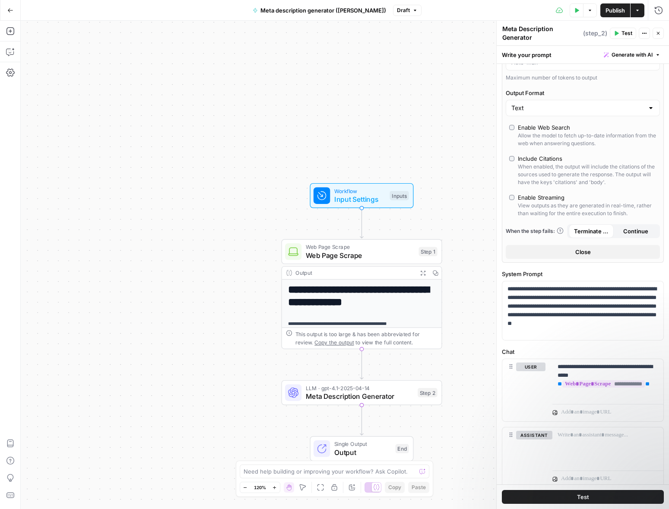
click at [333, 12] on span "Meta description generator ([PERSON_NAME])" at bounding box center [323, 10] width 126 height 9
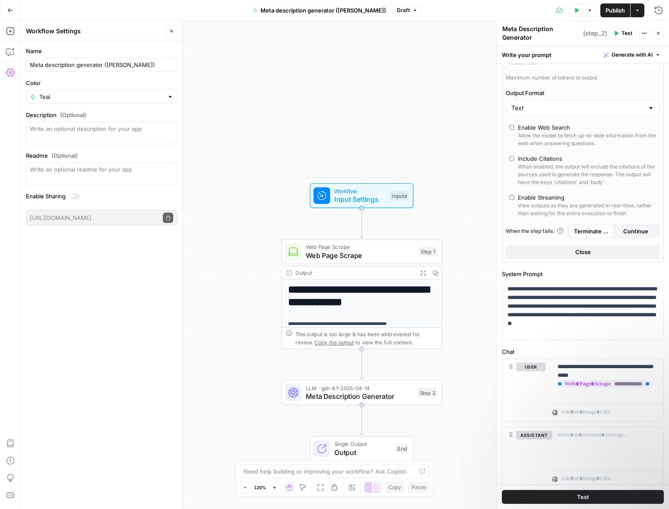
click at [397, 8] on span "Draft" at bounding box center [403, 10] width 13 height 8
click at [315, 37] on div "**********" at bounding box center [345, 265] width 648 height 488
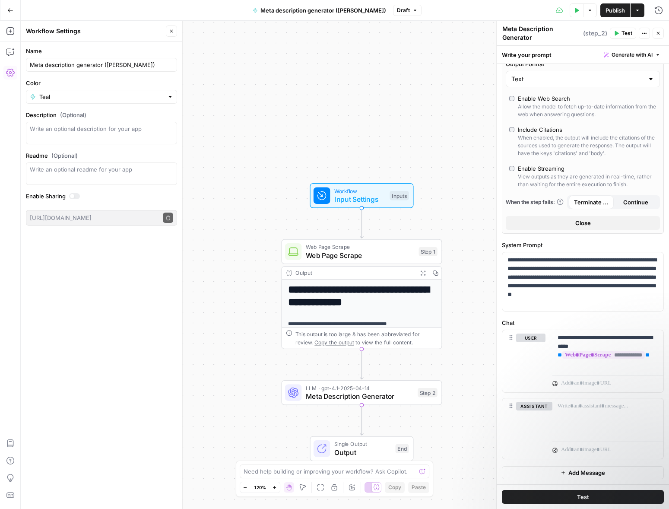
click at [574, 489] on button "Test" at bounding box center [583, 497] width 162 height 14
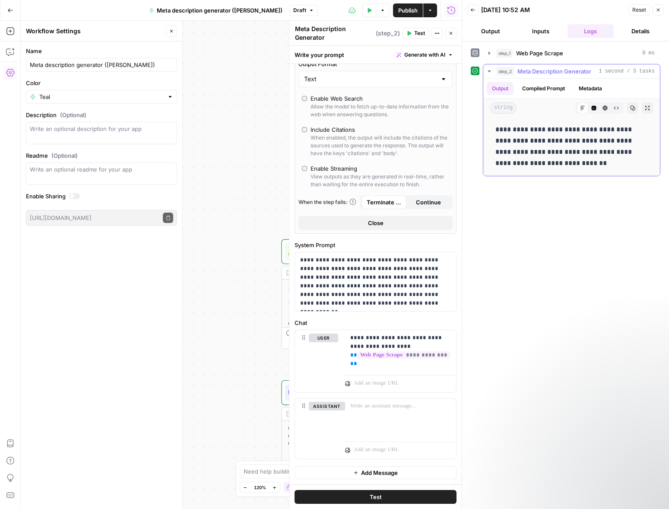
click at [542, 86] on button "Compiled Prompt" at bounding box center [543, 88] width 53 height 13
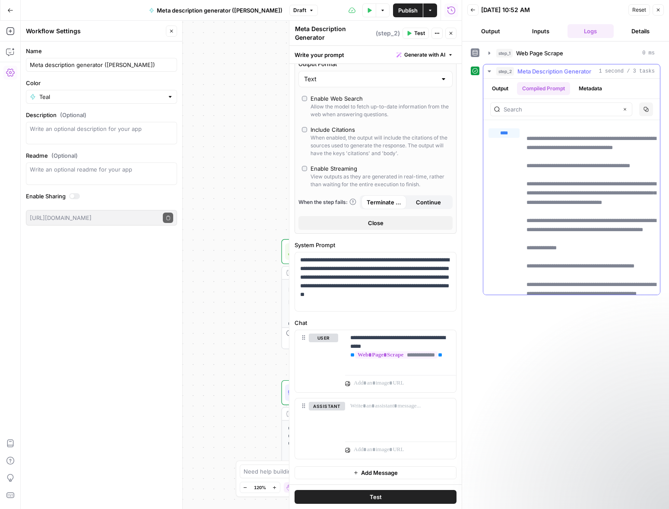
scroll to position [52, 0]
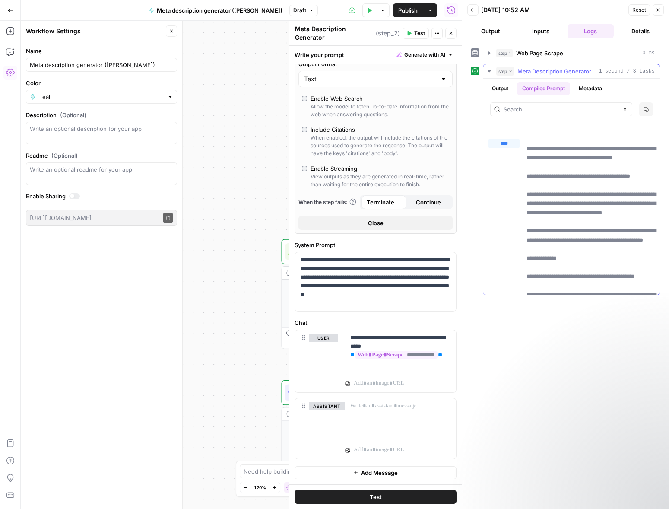
click at [493, 86] on button "Output" at bounding box center [500, 88] width 27 height 13
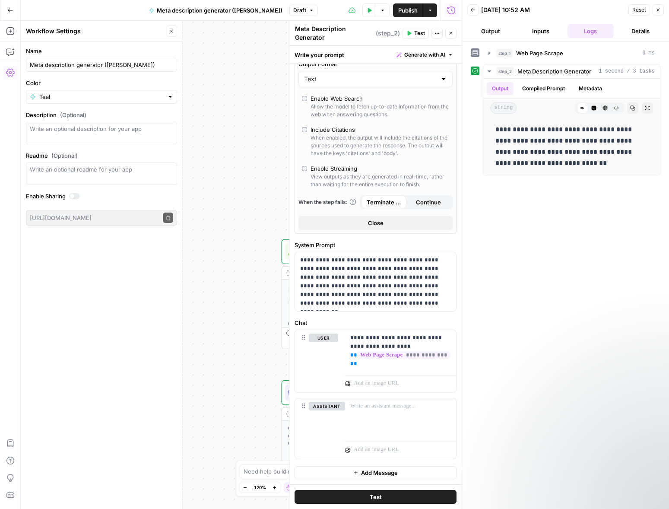
click at [247, 129] on div "**********" at bounding box center [241, 265] width 441 height 488
click at [659, 11] on icon "button" at bounding box center [658, 9] width 5 height 5
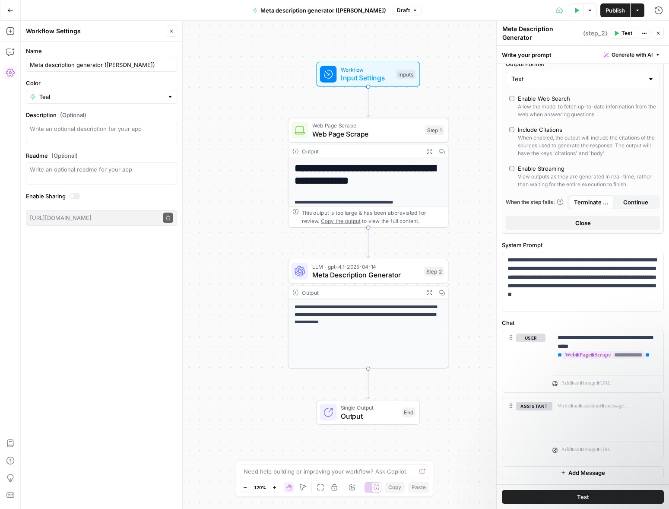
drag, startPoint x: 347, startPoint y: 179, endPoint x: 385, endPoint y: 91, distance: 95.9
click at [352, 60] on div "**********" at bounding box center [345, 265] width 648 height 488
click at [351, 278] on span "Meta Description Generator" at bounding box center [366, 274] width 108 height 10
click at [656, 364] on p "**********" at bounding box center [607, 350] width 101 height 35
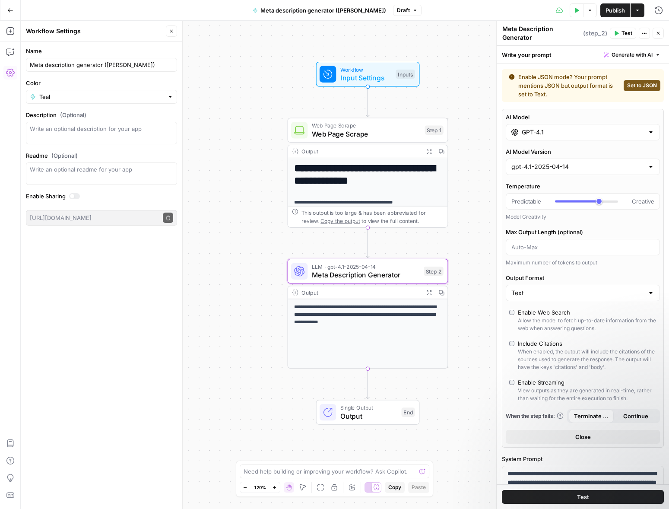
click at [640, 84] on span "Set to JSON" at bounding box center [642, 86] width 30 height 8
type input "JSON"
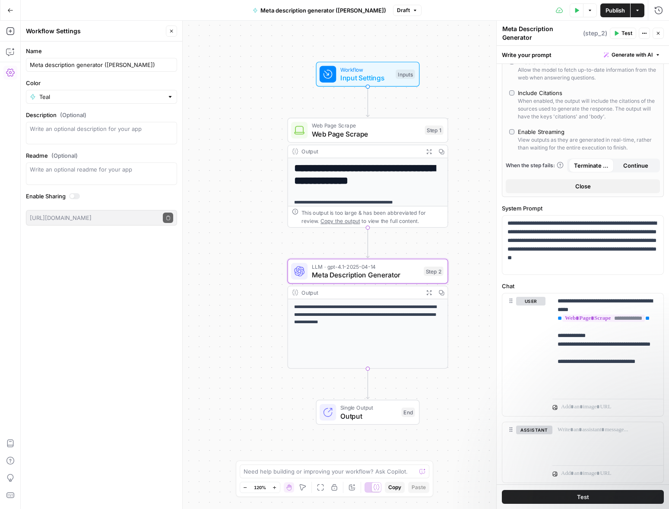
scroll to position [296, 0]
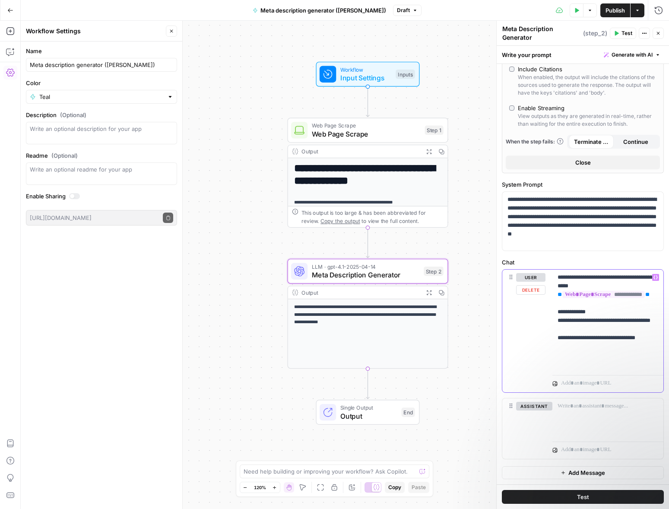
click at [577, 364] on p "**********" at bounding box center [607, 320] width 101 height 95
click at [586, 330] on p "**********" at bounding box center [607, 320] width 101 height 95
click at [599, 361] on p "**********" at bounding box center [607, 320] width 101 height 95
drag, startPoint x: 632, startPoint y: 371, endPoint x: 555, endPoint y: 372, distance: 77.3
click at [554, 372] on div "**********" at bounding box center [607, 328] width 111 height 119
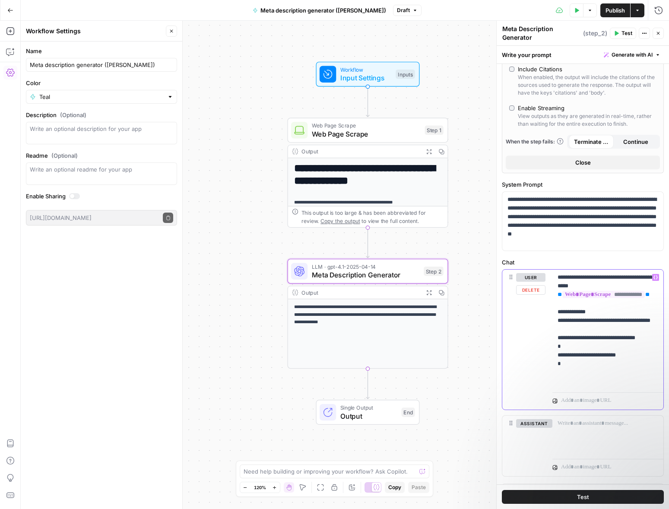
click at [635, 375] on p "**********" at bounding box center [607, 329] width 101 height 112
click at [607, 381] on p "**********" at bounding box center [607, 338] width 101 height 130
click at [608, 392] on p "**********" at bounding box center [607, 338] width 101 height 130
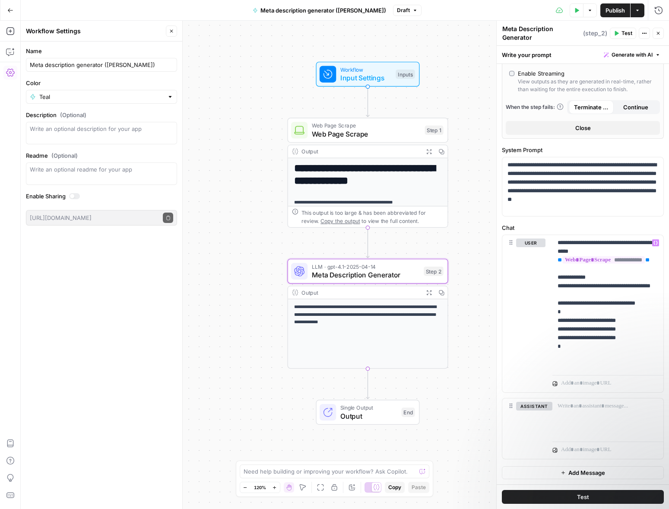
click at [578, 489] on span "Test" at bounding box center [583, 496] width 12 height 9
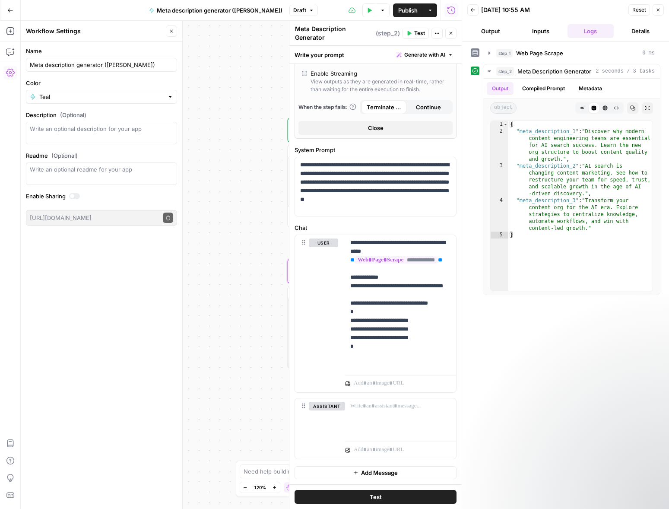
click at [258, 92] on div "**********" at bounding box center [241, 265] width 441 height 488
click at [660, 10] on span "Close" at bounding box center [660, 10] width 0 height 0
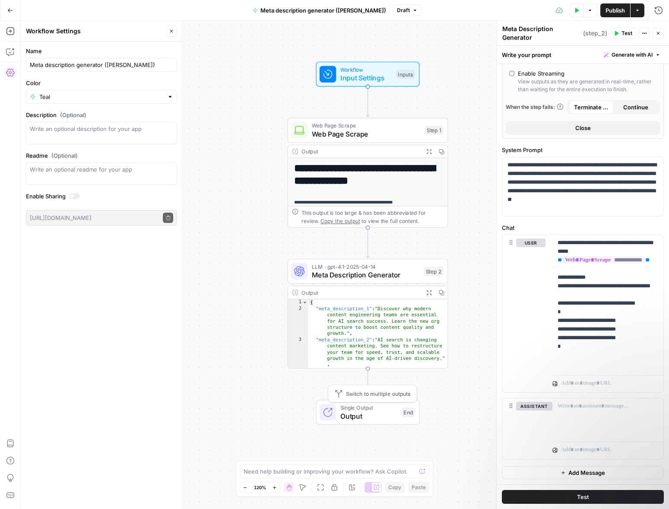
click at [367, 411] on span "Output" at bounding box center [368, 416] width 57 height 10
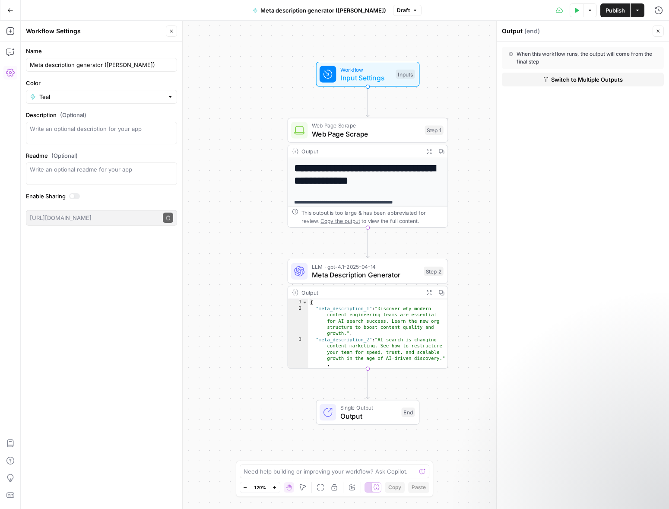
click at [577, 79] on span "Switch to Multiple Outputs" at bounding box center [587, 79] width 72 height 9
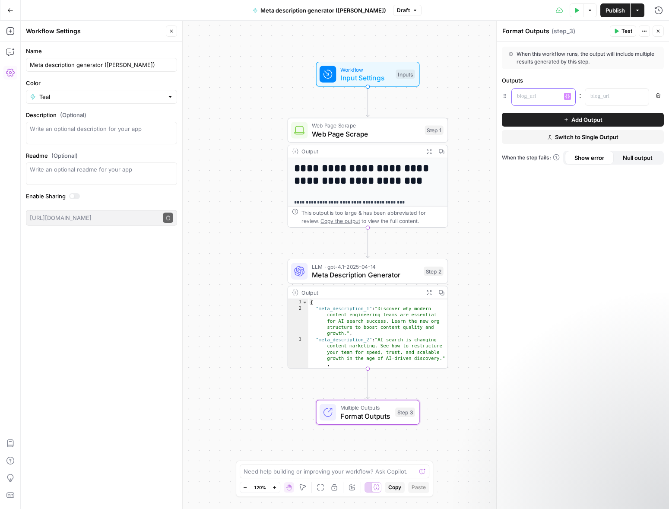
drag, startPoint x: 545, startPoint y: 97, endPoint x: 570, endPoint y: 93, distance: 24.9
click at [545, 97] on p at bounding box center [536, 96] width 39 height 9
click at [613, 95] on p at bounding box center [609, 96] width 39 height 9
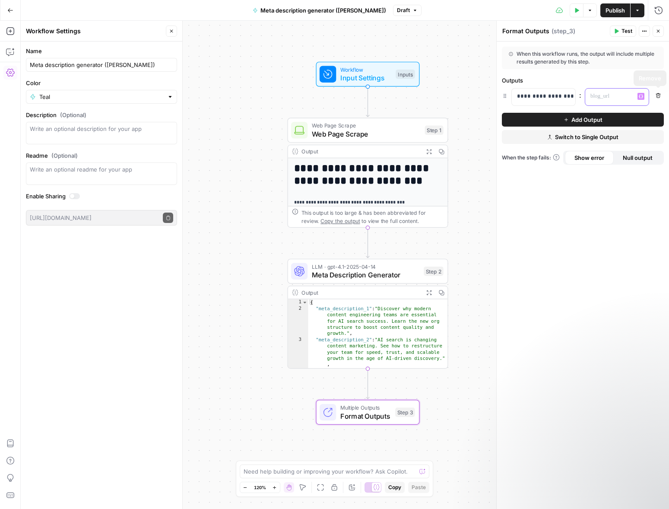
click at [640, 96] on icon "button" at bounding box center [641, 96] width 4 height 4
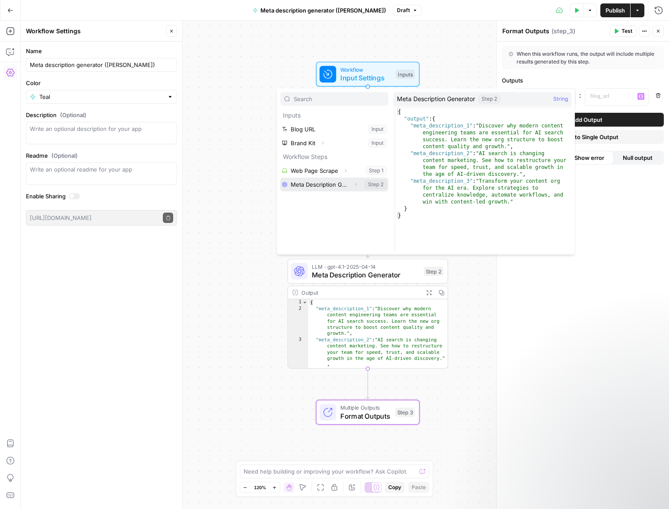
click at [331, 185] on button "Select variable Meta Description Generator" at bounding box center [334, 184] width 108 height 14
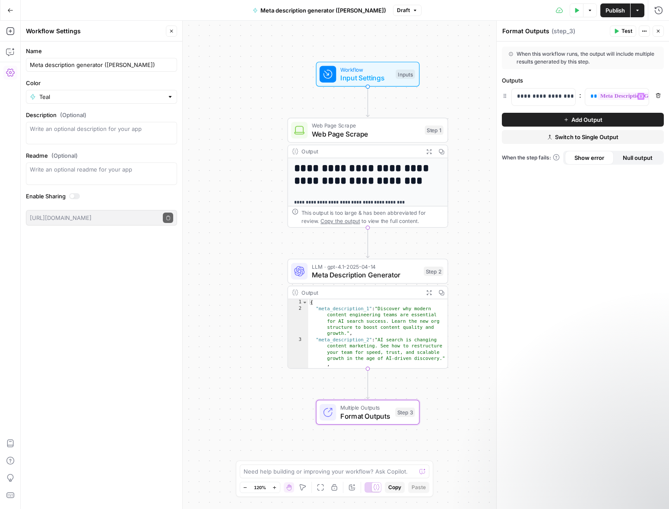
click at [590, 118] on span "Add Output" at bounding box center [586, 119] width 31 height 9
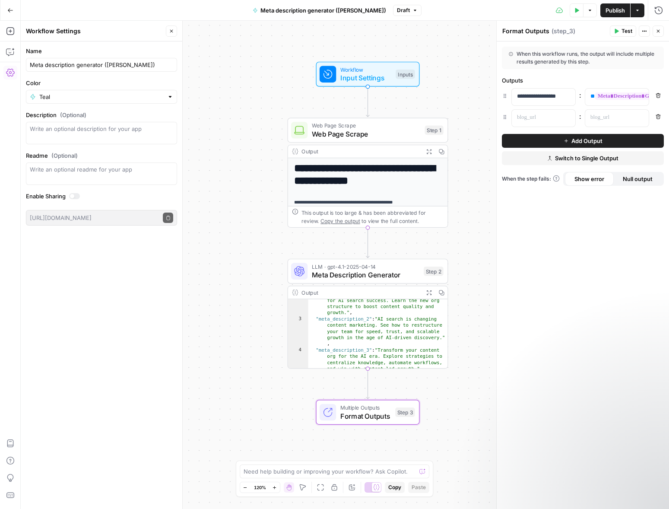
scroll to position [25, 0]
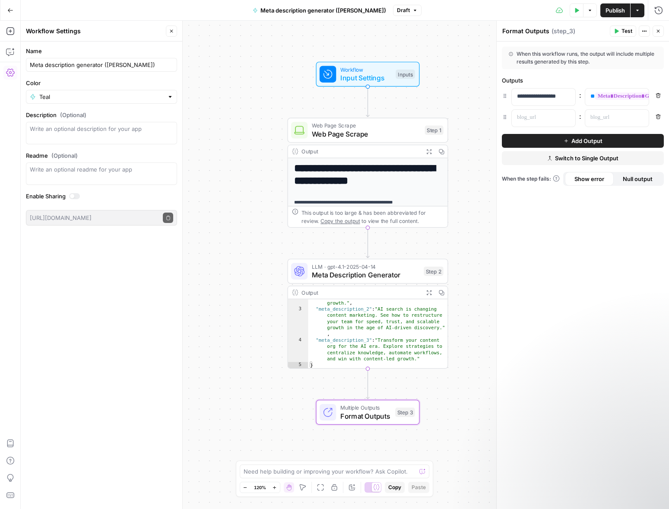
click at [377, 418] on span "Format Outputs" at bounding box center [365, 416] width 51 height 10
click at [400, 396] on span "Test" at bounding box center [404, 393] width 13 height 10
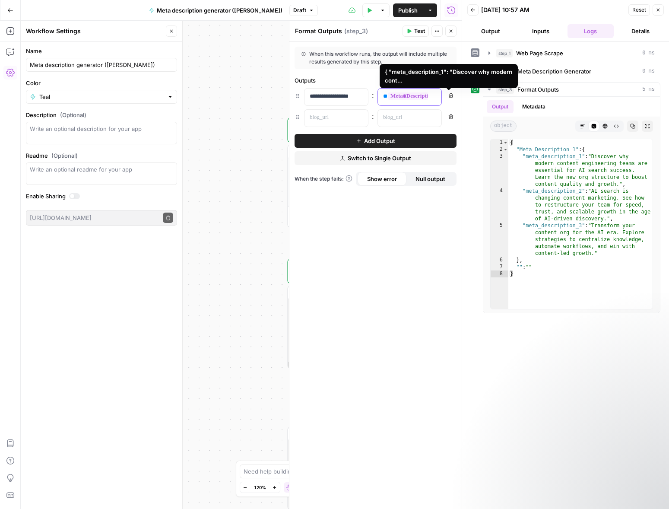
click at [400, 95] on span "**********" at bounding box center [442, 95] width 109 height 7
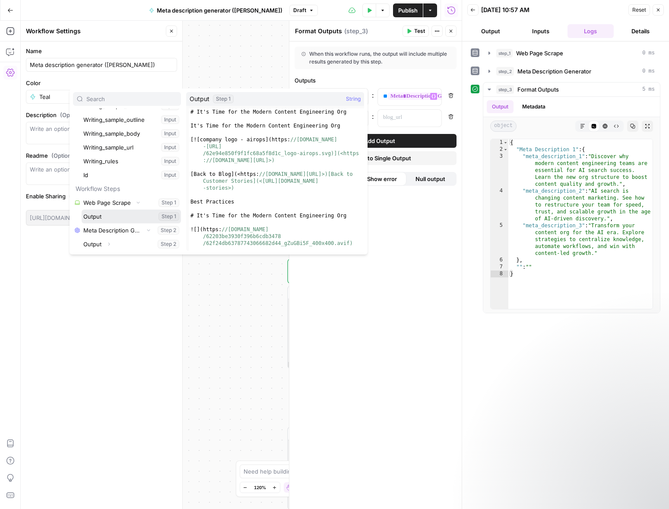
click at [97, 215] on button "Select variable Output" at bounding box center [131, 216] width 99 height 14
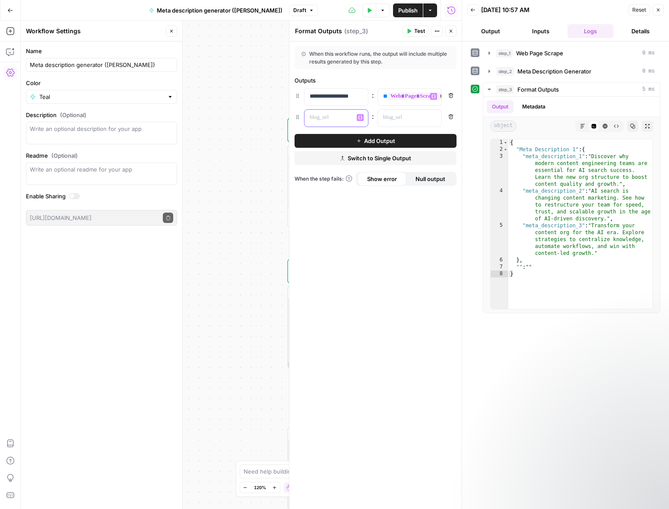
click at [338, 116] on p at bounding box center [329, 117] width 39 height 9
click at [431, 115] on button "Variables Menu" at bounding box center [433, 117] width 7 height 7
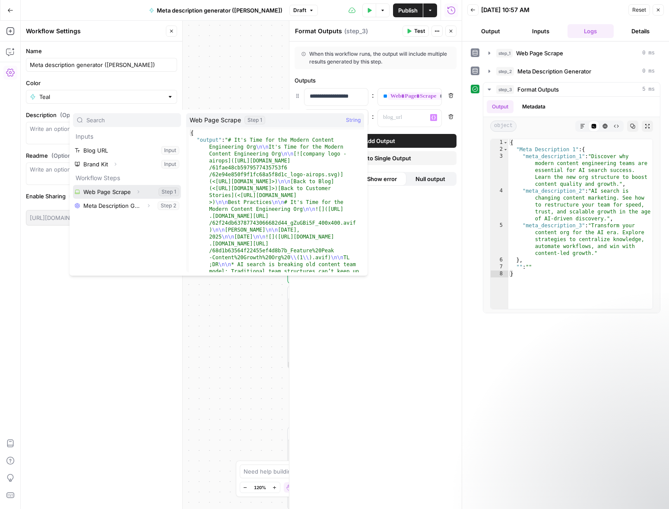
click at [140, 190] on icon "button" at bounding box center [138, 191] width 5 height 5
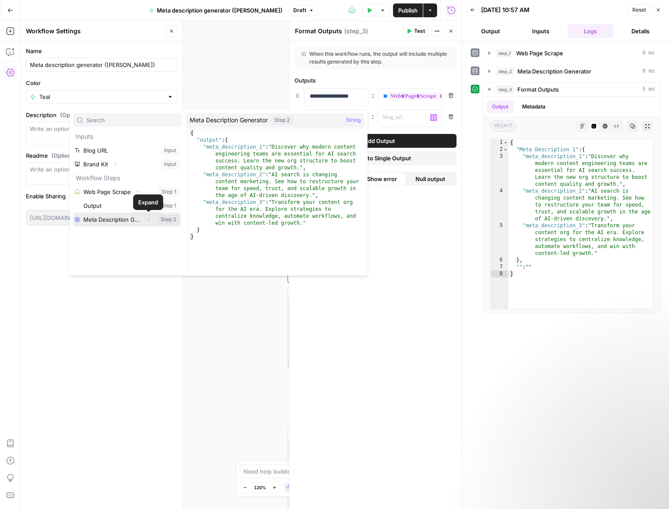
click at [143, 219] on button "Expand" at bounding box center [148, 219] width 11 height 11
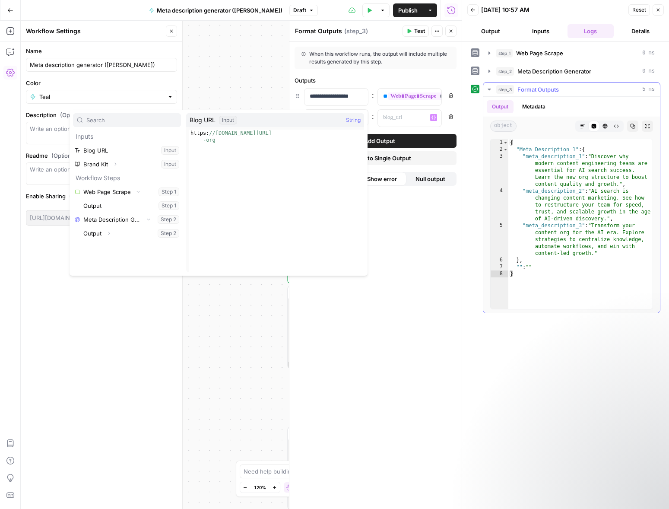
click at [540, 110] on button "Metadata" at bounding box center [534, 106] width 34 height 13
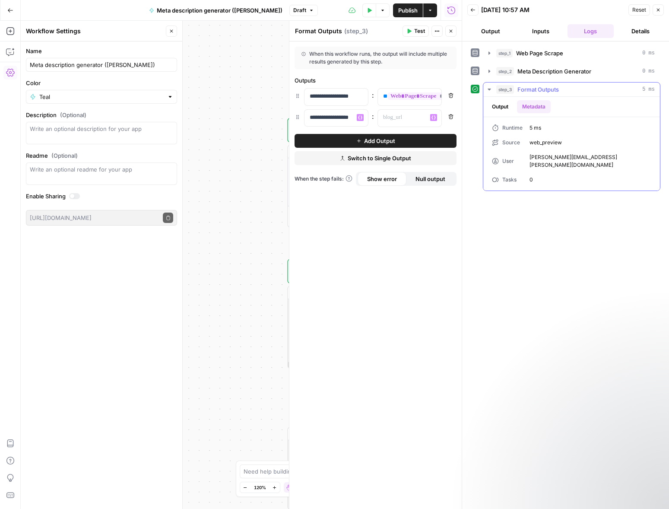
click at [501, 106] on button "Output" at bounding box center [500, 106] width 27 height 13
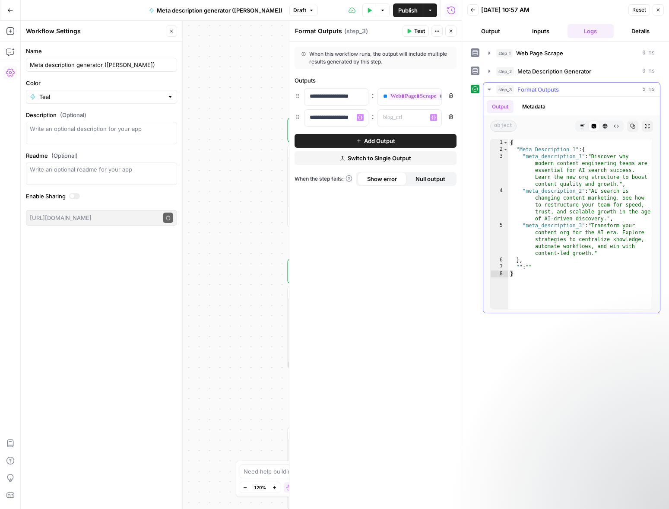
click at [581, 126] on icon "button" at bounding box center [582, 126] width 5 height 5
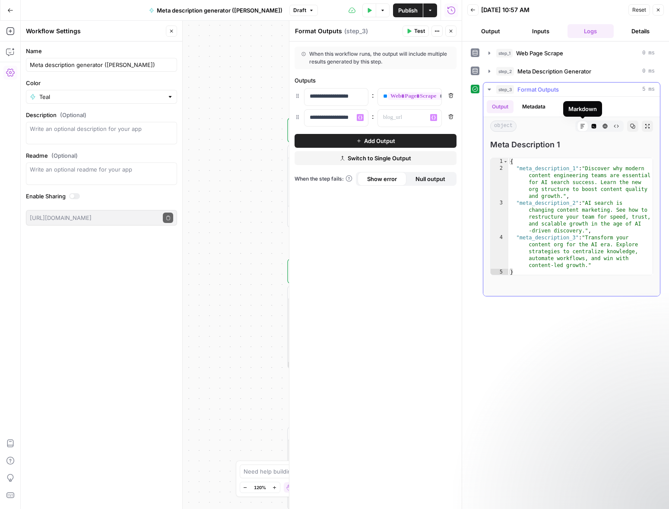
click at [593, 126] on icon "button" at bounding box center [594, 126] width 5 height 5
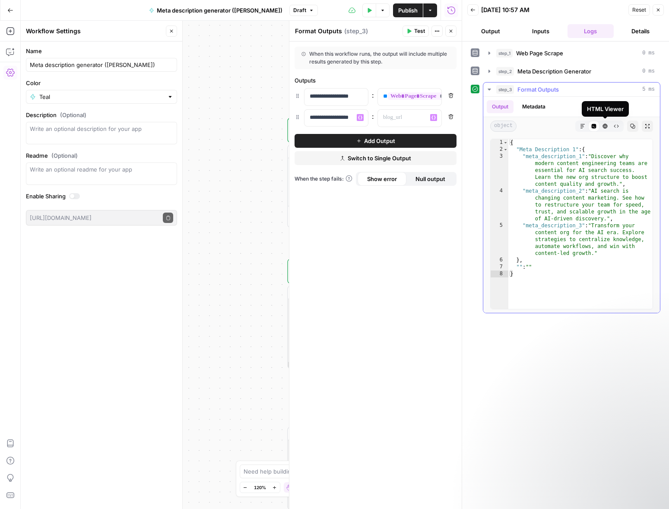
click at [601, 127] on button "HTML Viewer" at bounding box center [604, 125] width 11 height 11
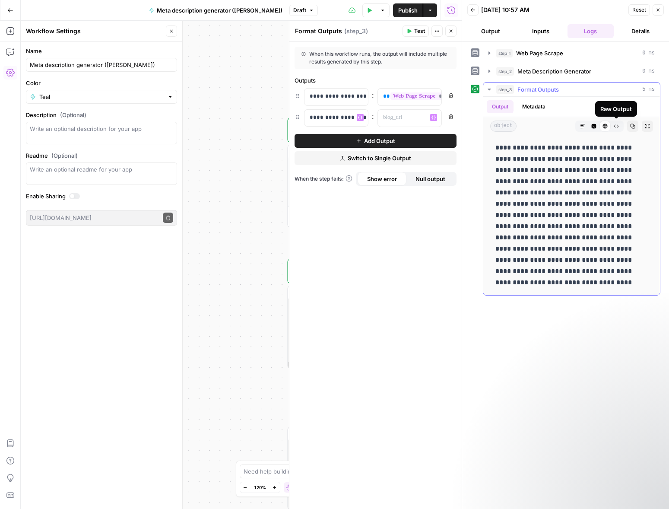
click at [611, 129] on button "Raw Output" at bounding box center [616, 125] width 11 height 11
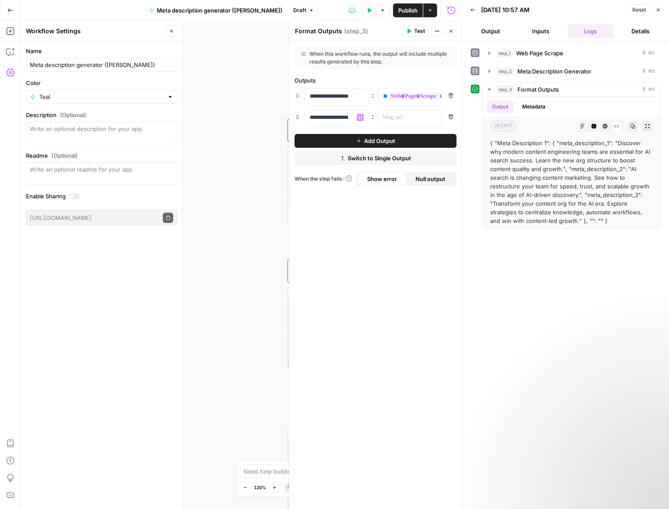
click at [451, 115] on icon "button" at bounding box center [450, 116] width 5 height 5
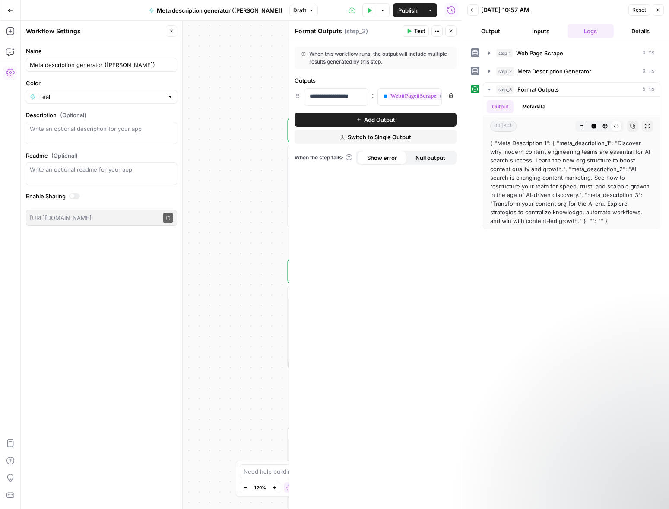
click at [450, 97] on icon "button" at bounding box center [450, 95] width 5 height 5
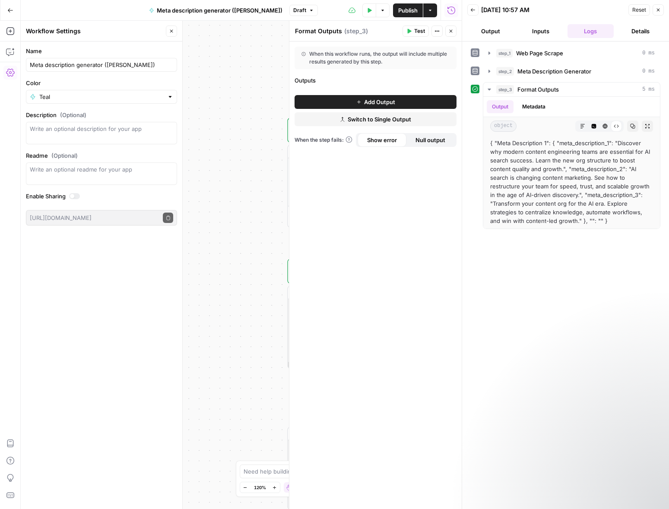
click at [447, 30] on button "Close" at bounding box center [450, 30] width 11 height 11
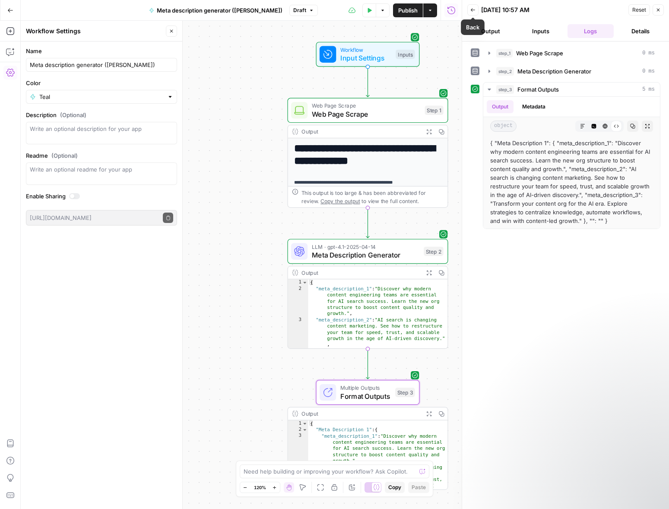
click at [471, 10] on icon "button" at bounding box center [472, 9] width 5 height 5
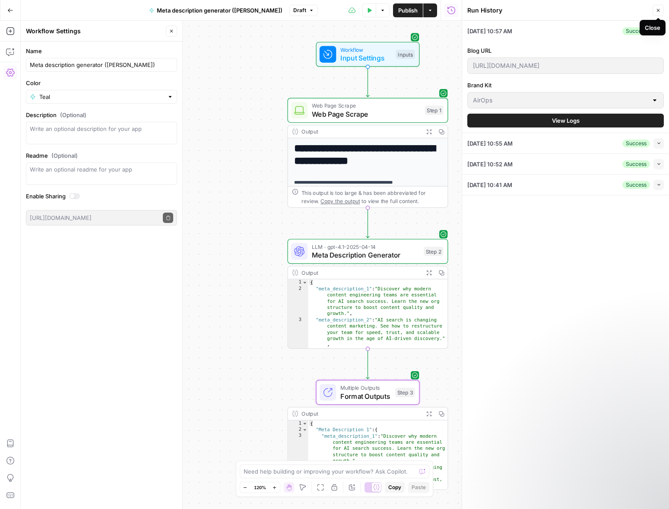
click at [659, 7] on button "Close" at bounding box center [658, 10] width 11 height 11
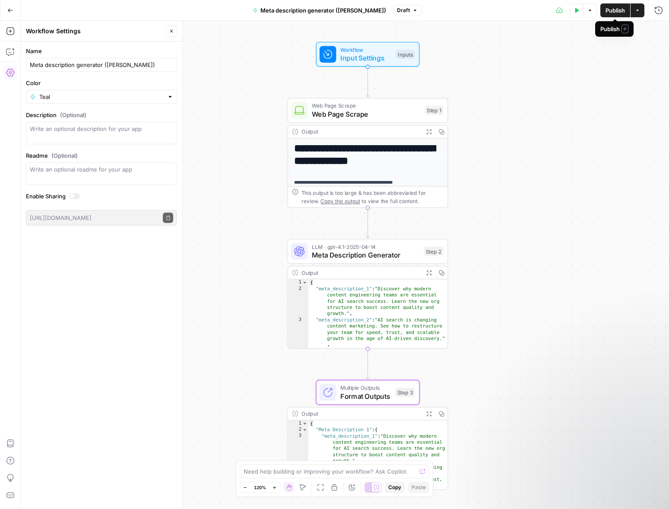
click at [612, 10] on span "Publish" at bounding box center [614, 10] width 19 height 9
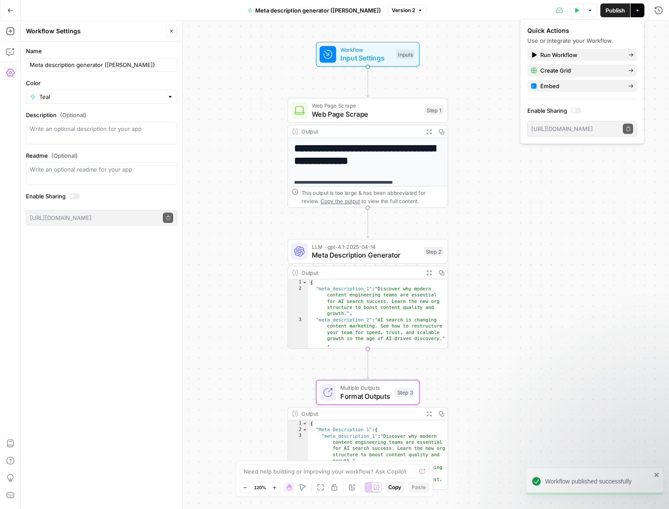
click at [613, 7] on span "Publish" at bounding box center [614, 10] width 19 height 9
click at [481, 52] on div "**********" at bounding box center [345, 265] width 648 height 488
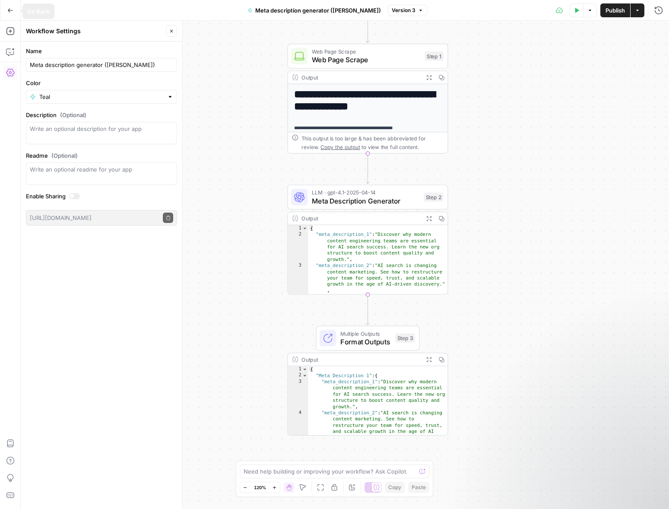
click at [9, 12] on icon "button" at bounding box center [10, 10] width 5 height 4
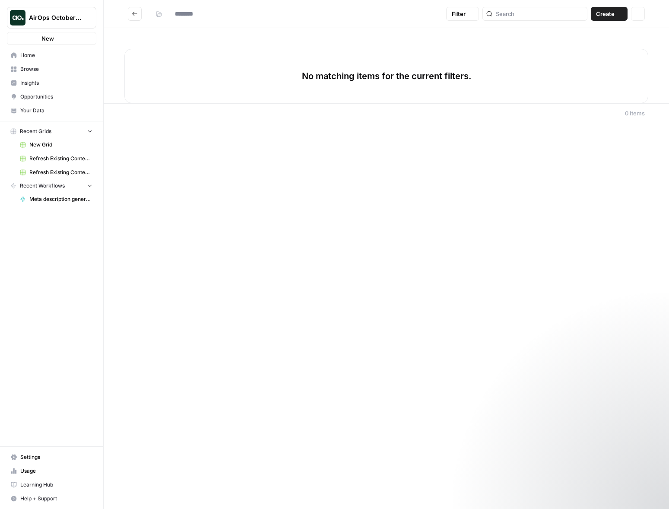
type input "**********"
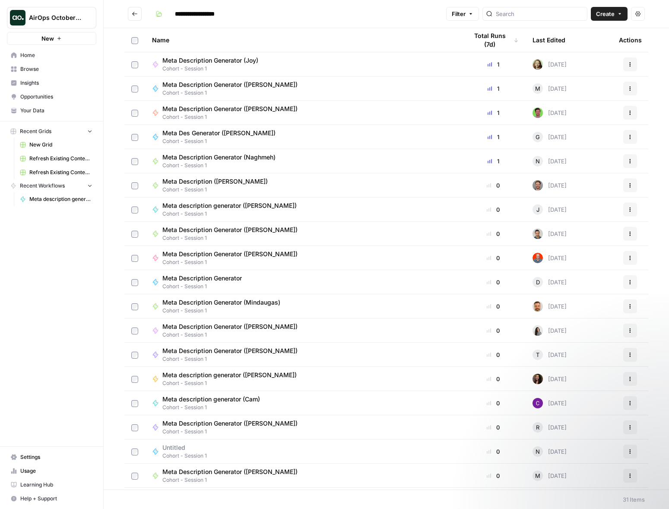
click at [90, 15] on icon "Workspace: AirOps October Cohort" at bounding box center [89, 17] width 9 height 9
click at [58, 81] on span "Smartsheet" at bounding box center [83, 78] width 114 height 9
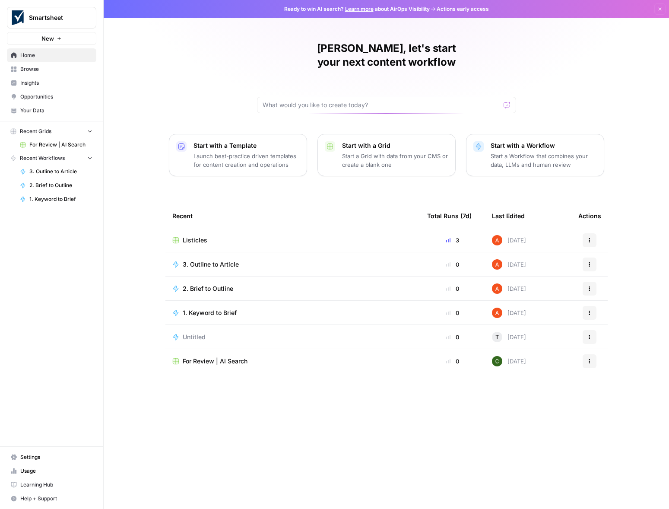
click at [43, 458] on span "Settings" at bounding box center [56, 457] width 72 height 8
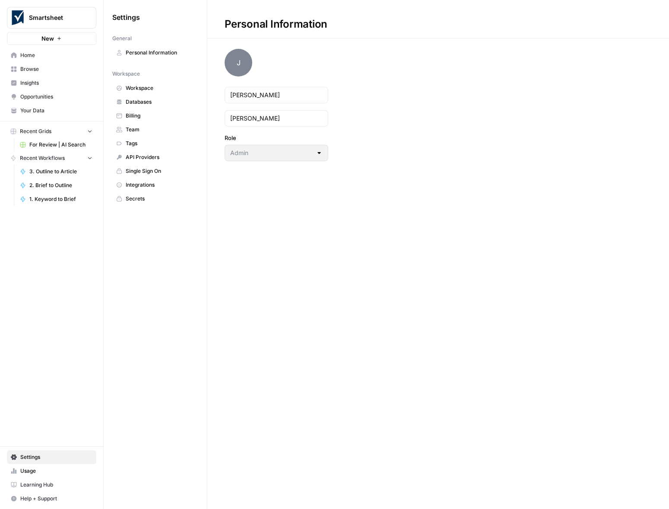
click at [32, 108] on span "Your Data" at bounding box center [56, 111] width 72 height 8
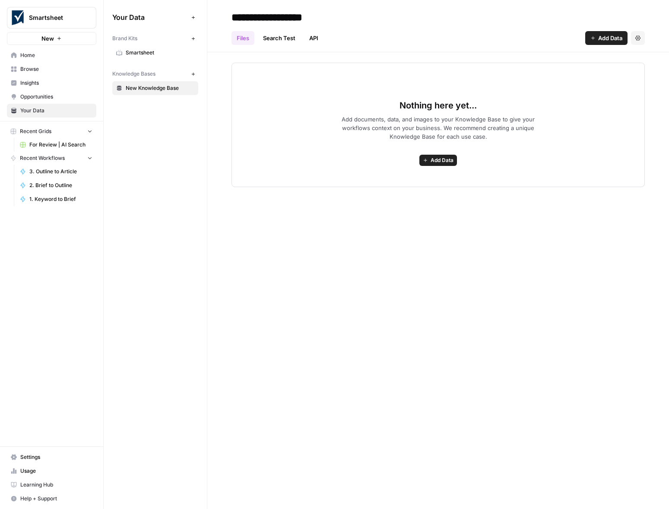
click at [125, 50] on link "Smartsheet" at bounding box center [155, 53] width 86 height 14
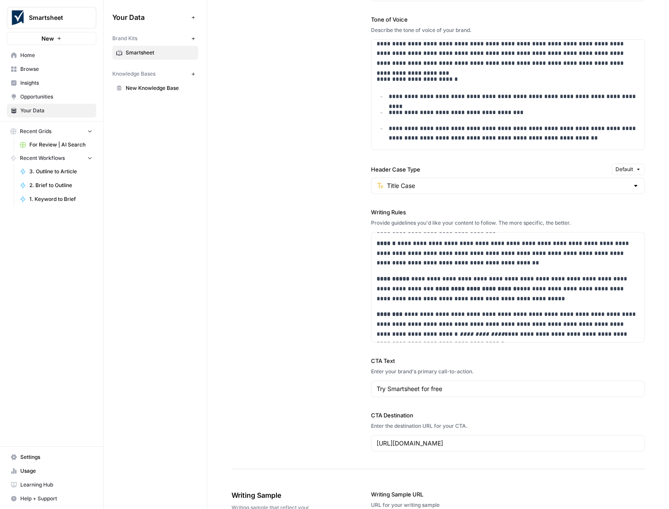
scroll to position [1001, 0]
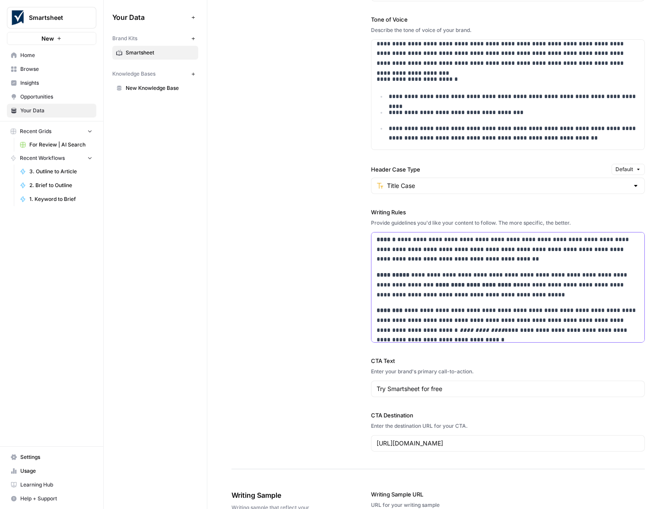
click at [497, 293] on p "**********" at bounding box center [508, 284] width 263 height 29
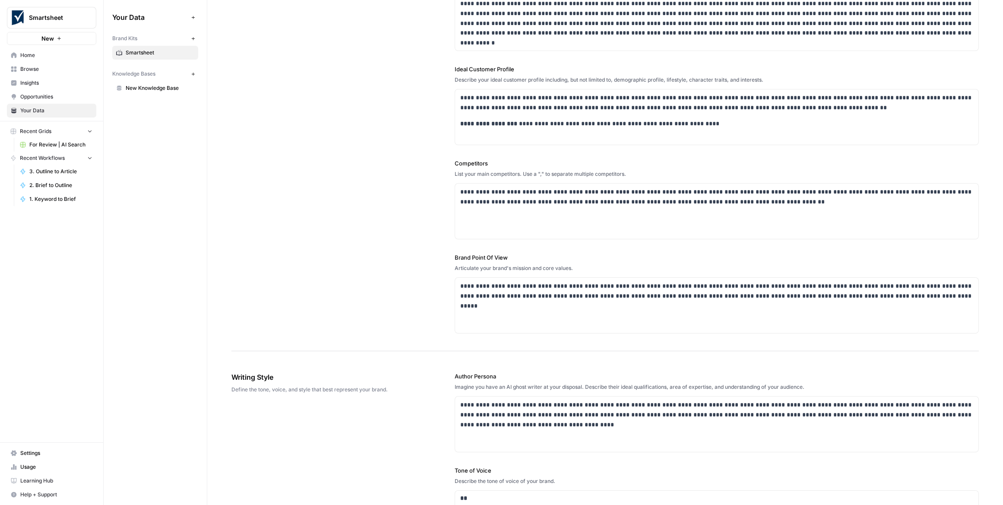
scroll to position [0, 0]
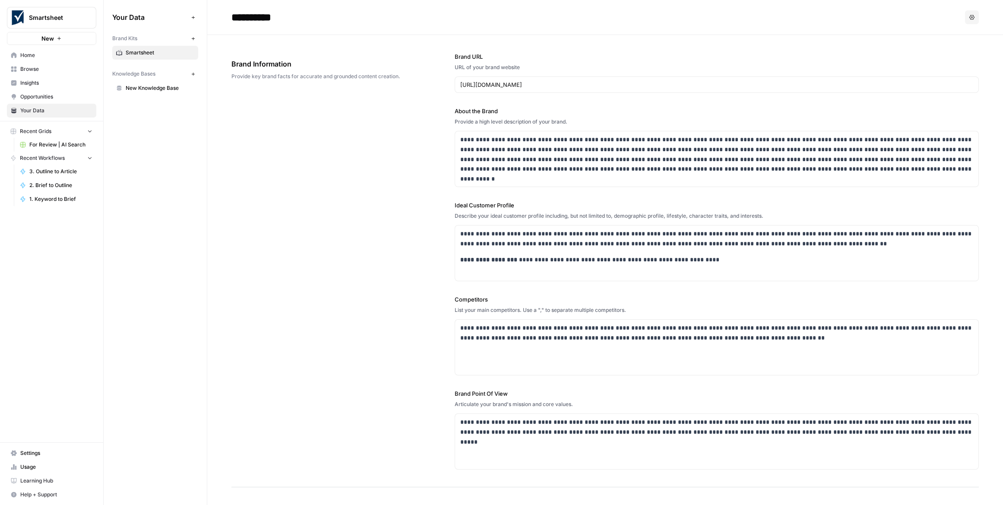
click at [326, 198] on div "**********" at bounding box center [605, 261] width 748 height 452
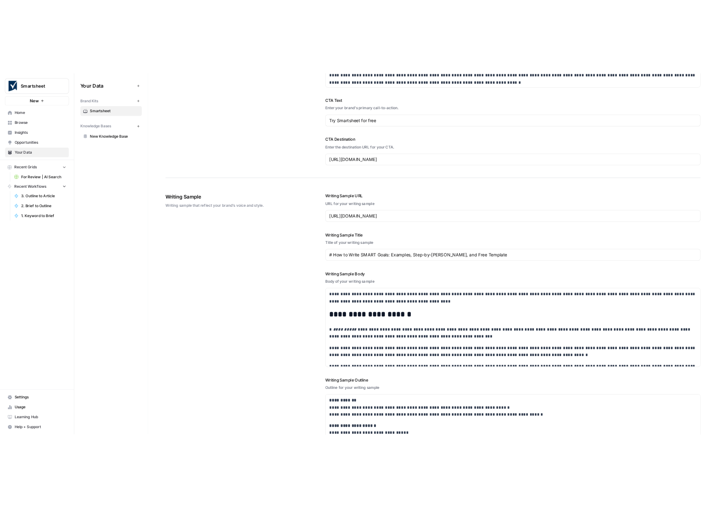
scroll to position [1049, 0]
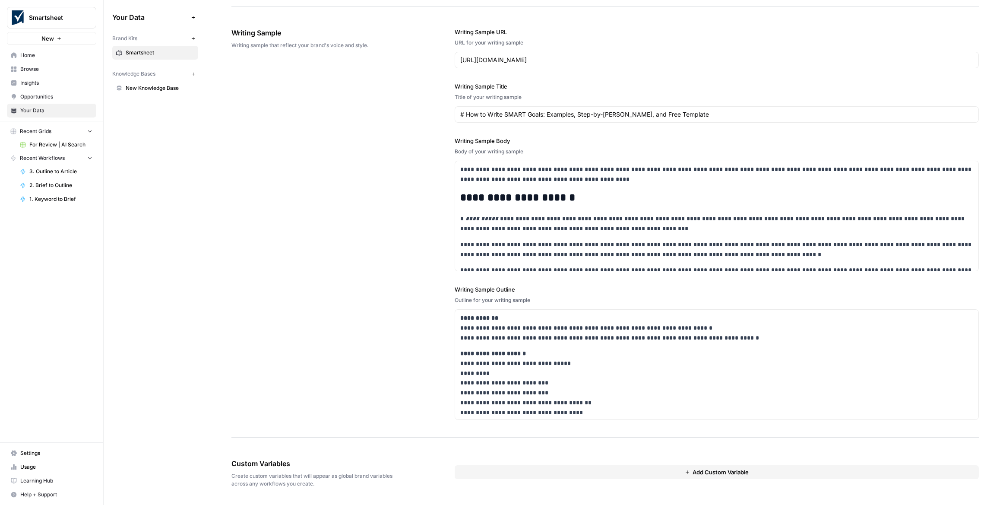
click at [423, 456] on div "Custom Variables Create custom variables that will appear as global brand varia…" at bounding box center [605, 473] width 748 height 64
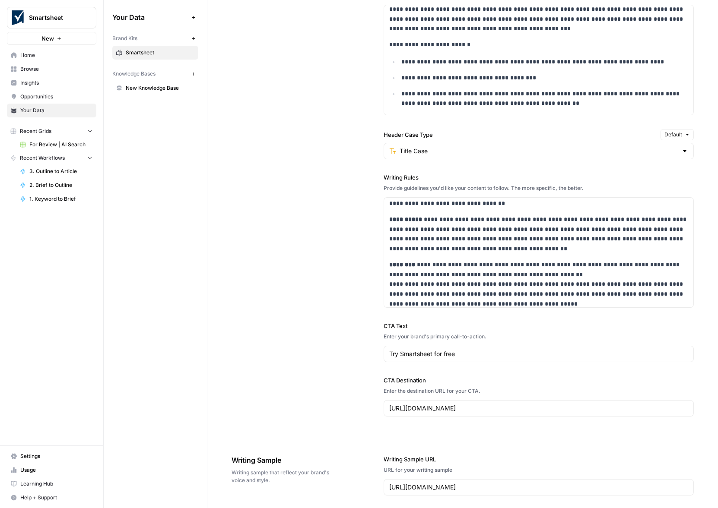
scroll to position [773, 0]
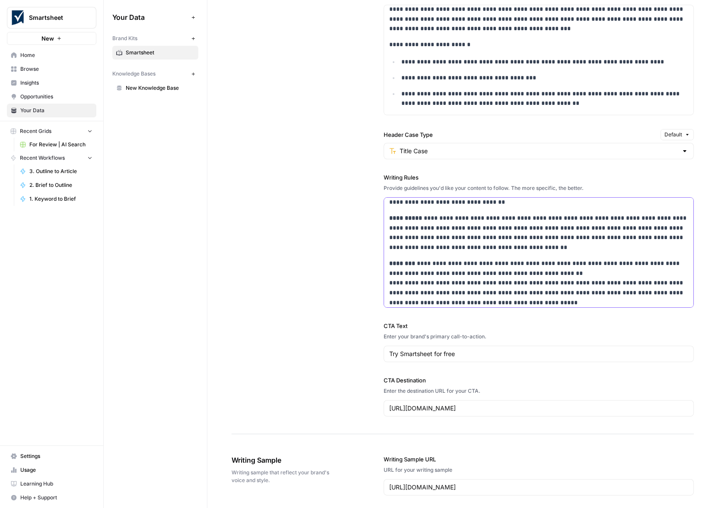
drag, startPoint x: 420, startPoint y: 225, endPoint x: 461, endPoint y: 230, distance: 41.4
click at [420, 225] on p "**********" at bounding box center [538, 232] width 299 height 39
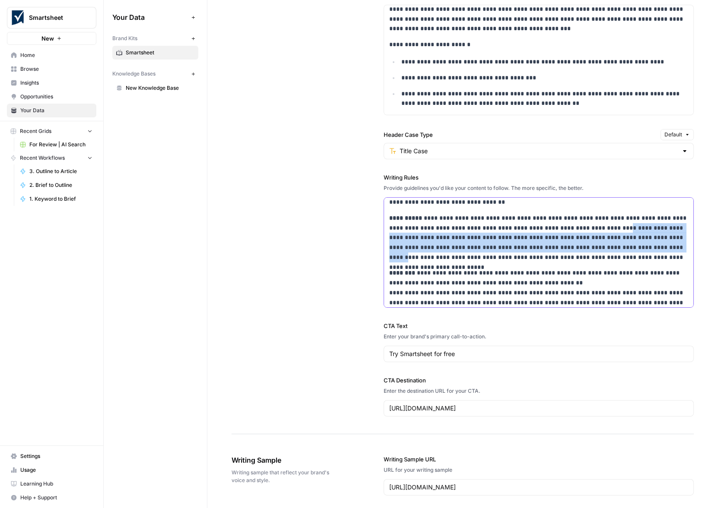
click at [553, 255] on p "**********" at bounding box center [538, 237] width 299 height 49
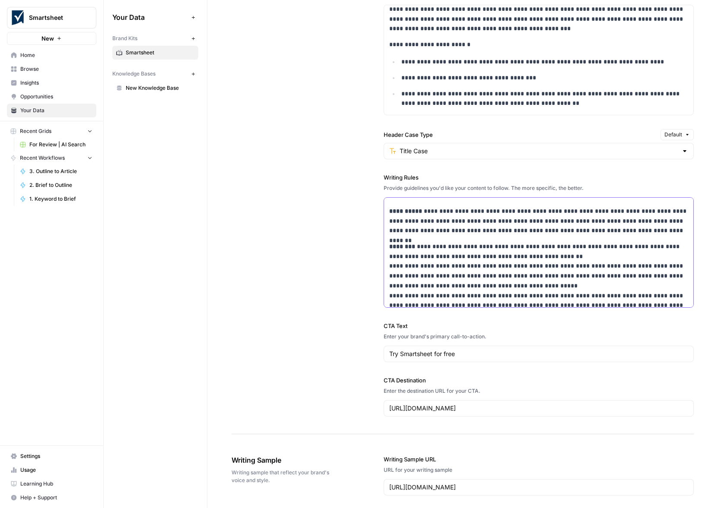
scroll to position [778, 0]
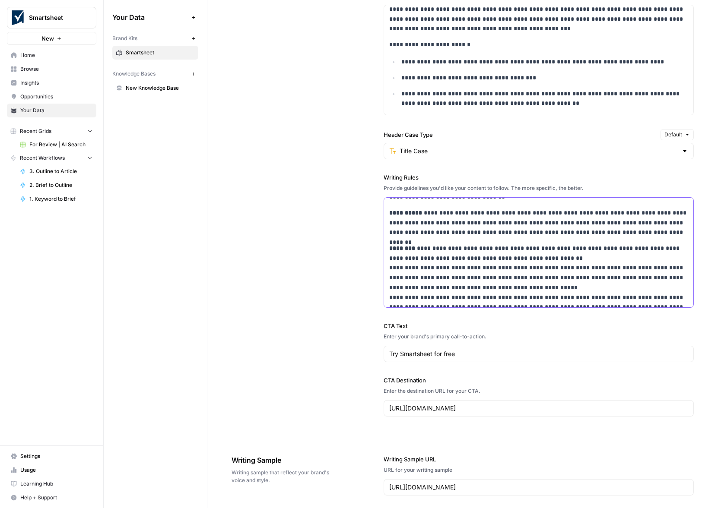
click at [534, 266] on p "**********" at bounding box center [538, 283] width 299 height 79
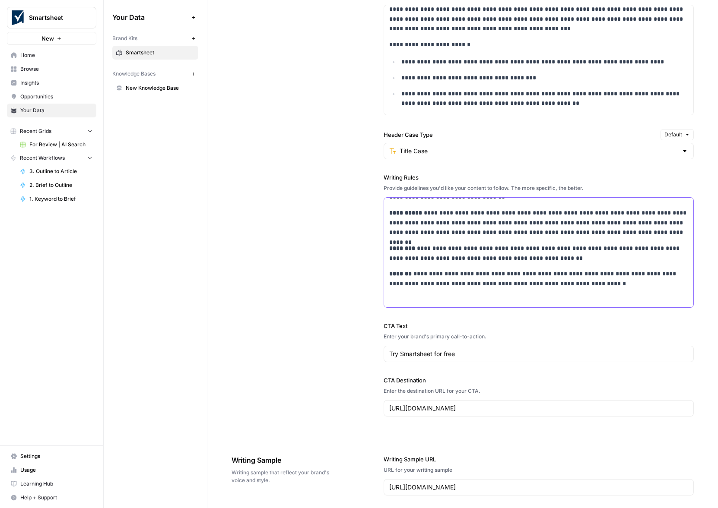
scroll to position [874, 0]
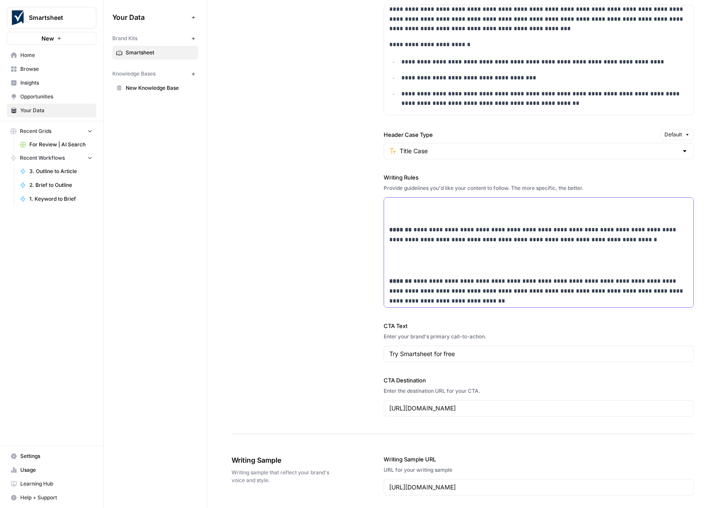
click at [435, 264] on p at bounding box center [538, 261] width 299 height 20
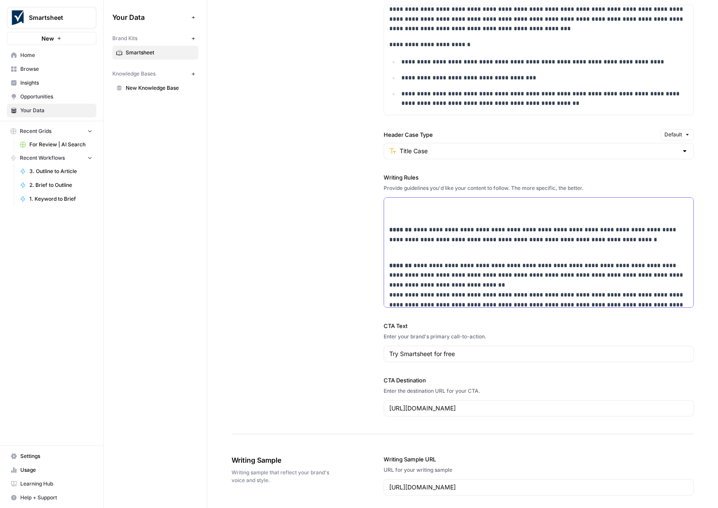
drag, startPoint x: 392, startPoint y: 264, endPoint x: 433, endPoint y: 273, distance: 41.9
click at [392, 264] on div "**********" at bounding box center [539, 410] width 310 height 2172
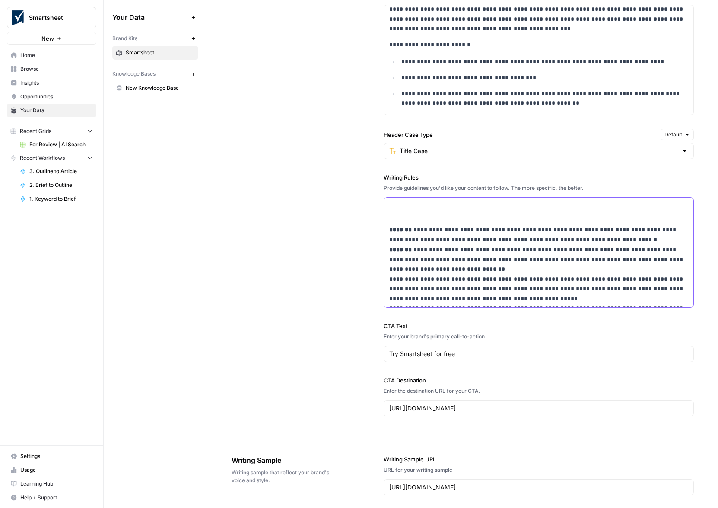
click at [429, 278] on p "**********" at bounding box center [538, 279] width 299 height 108
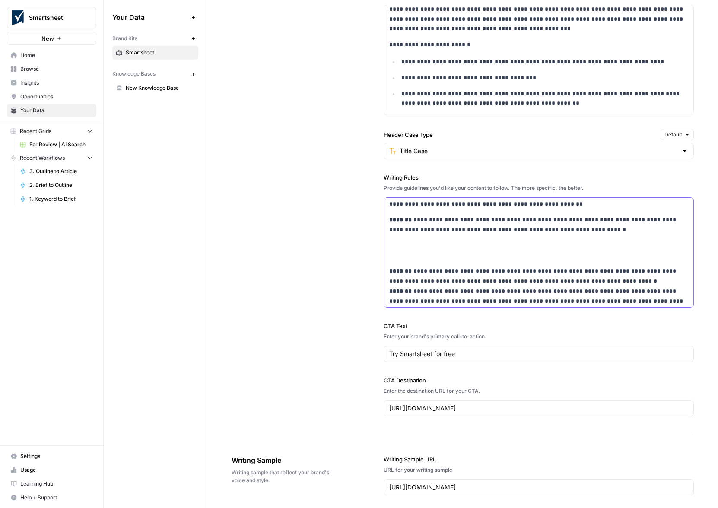
scroll to position [840, 0]
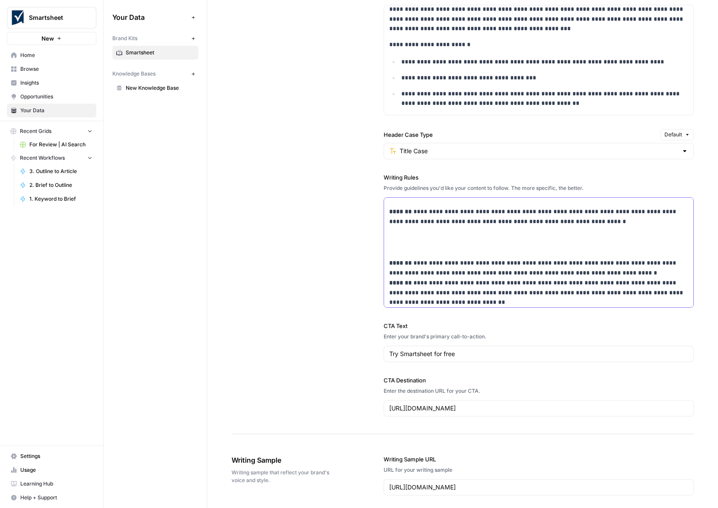
click at [389, 266] on strong "*******" at bounding box center [400, 263] width 22 height 6
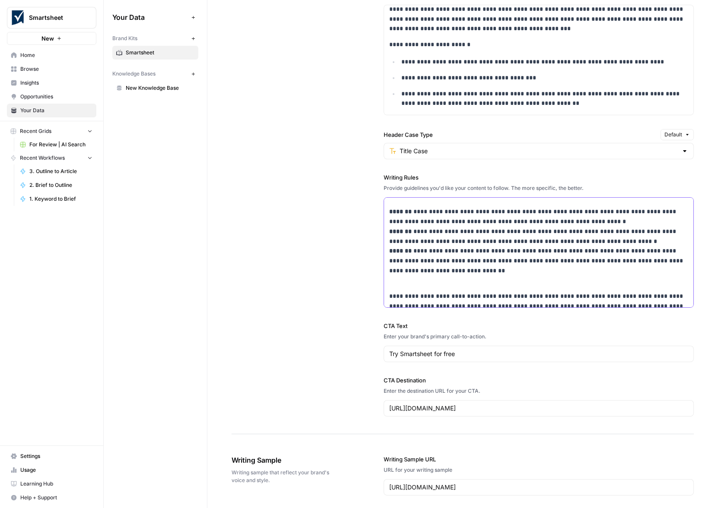
click at [440, 299] on p "**********" at bounding box center [538, 316] width 299 height 69
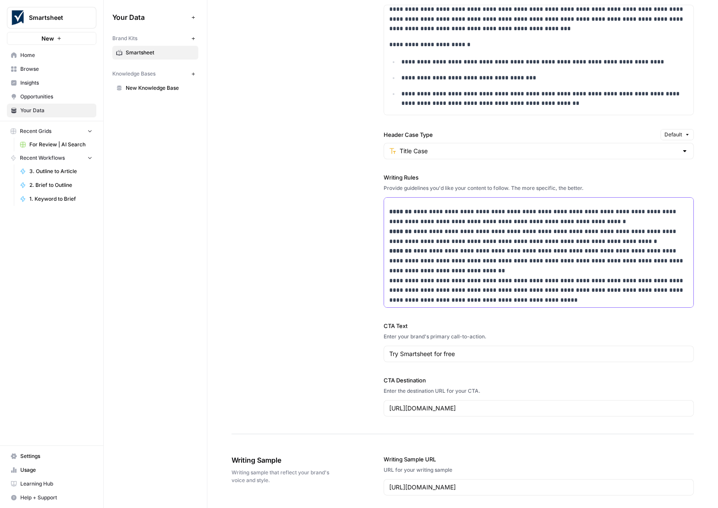
click at [390, 289] on p "**********" at bounding box center [538, 271] width 299 height 128
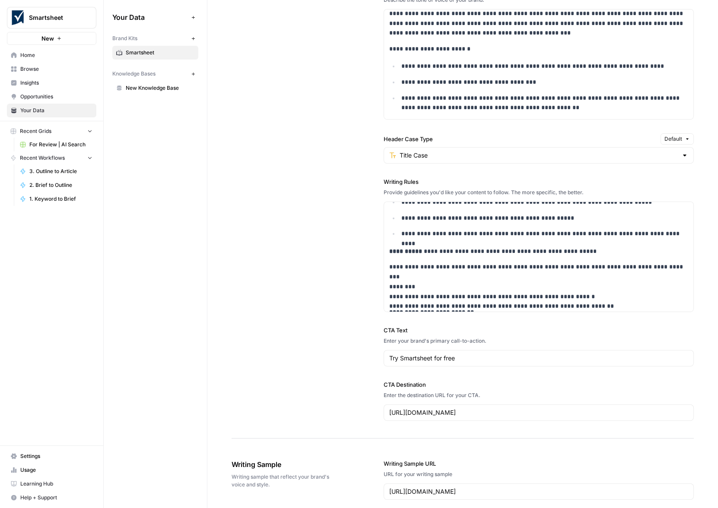
scroll to position [1505, 0]
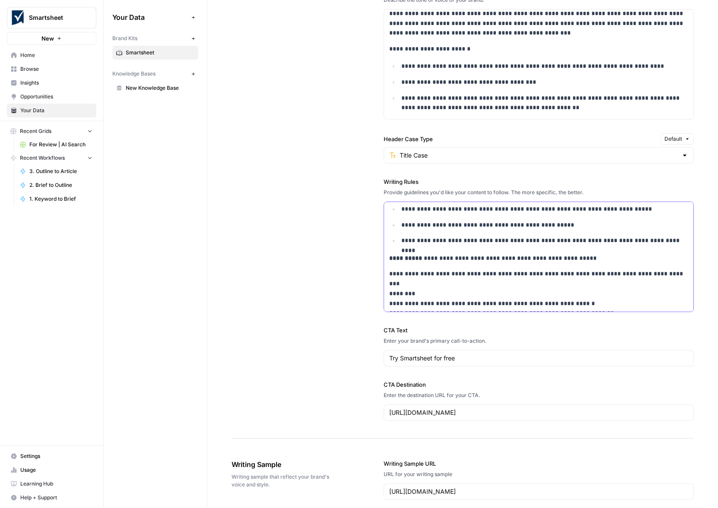
click at [389, 261] on strong "**********" at bounding box center [405, 258] width 33 height 6
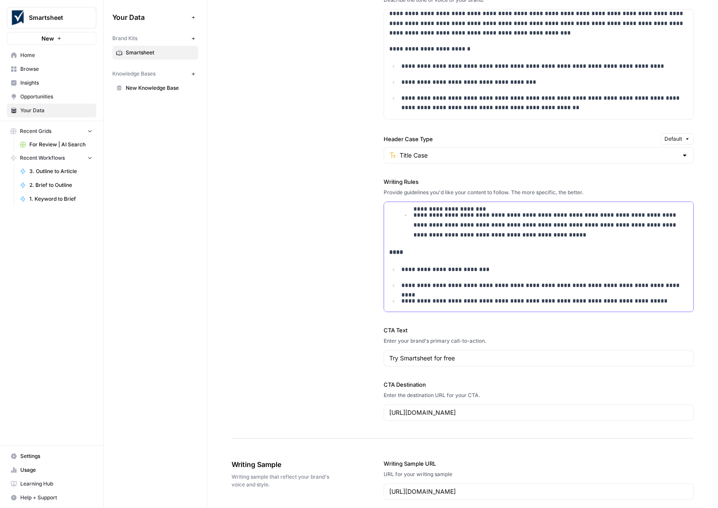
scroll to position [1385, 0]
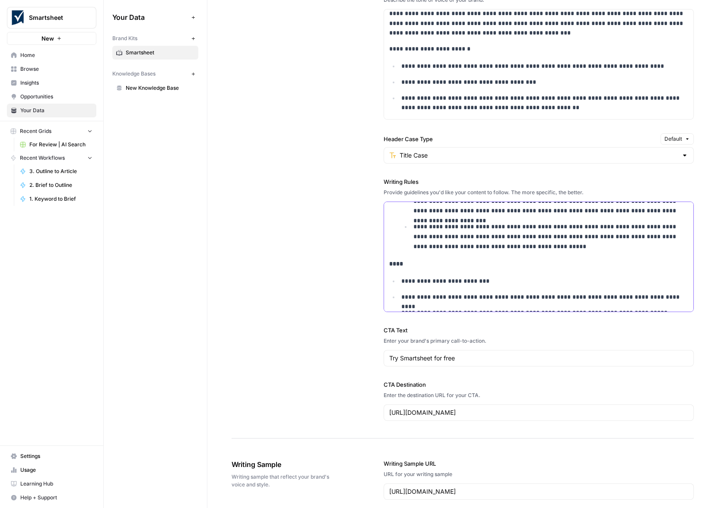
click at [450, 269] on p "*********" at bounding box center [538, 264] width 299 height 10
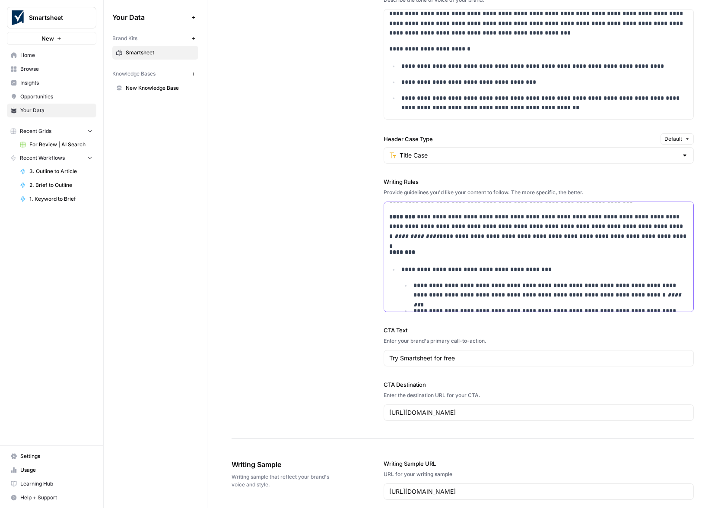
scroll to position [1051, 0]
click at [656, 241] on p "**********" at bounding box center [538, 226] width 299 height 29
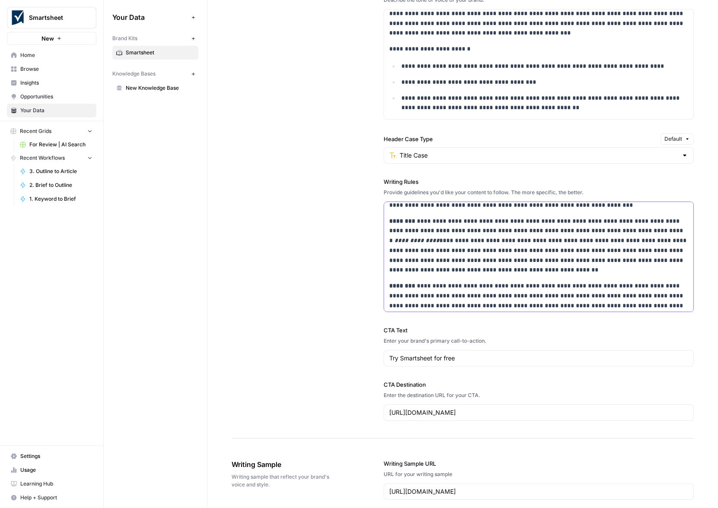
scroll to position [1066, 0]
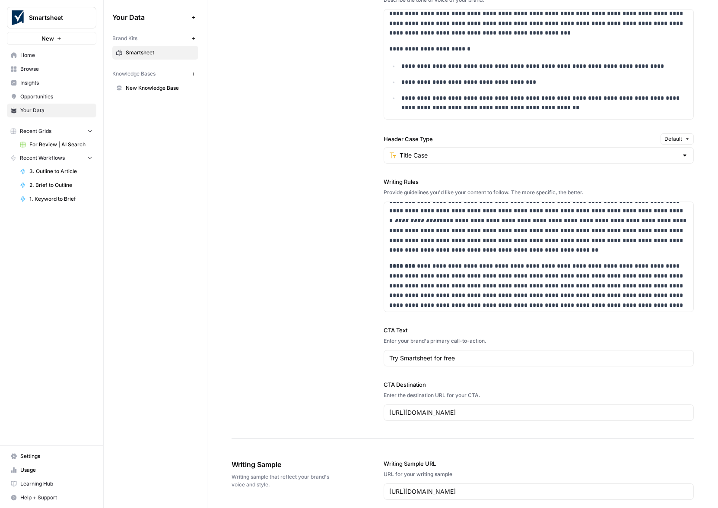
click at [272, 177] on div "**********" at bounding box center [462, 152] width 462 height 573
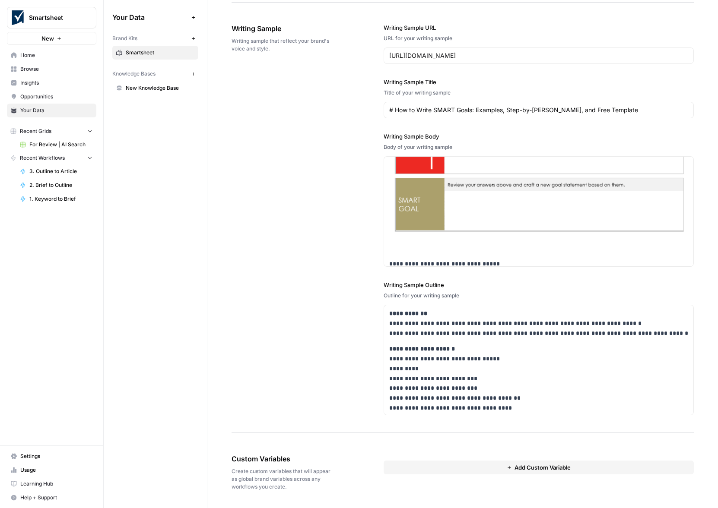
scroll to position [1516, 0]
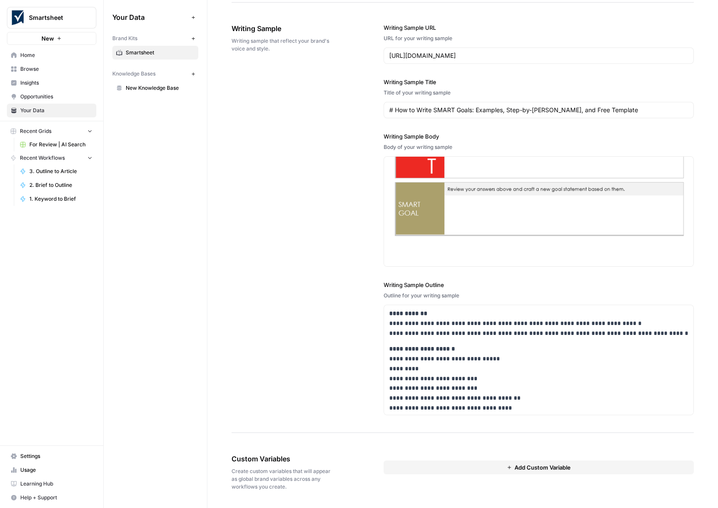
click at [270, 187] on div "**********" at bounding box center [462, 219] width 462 height 427
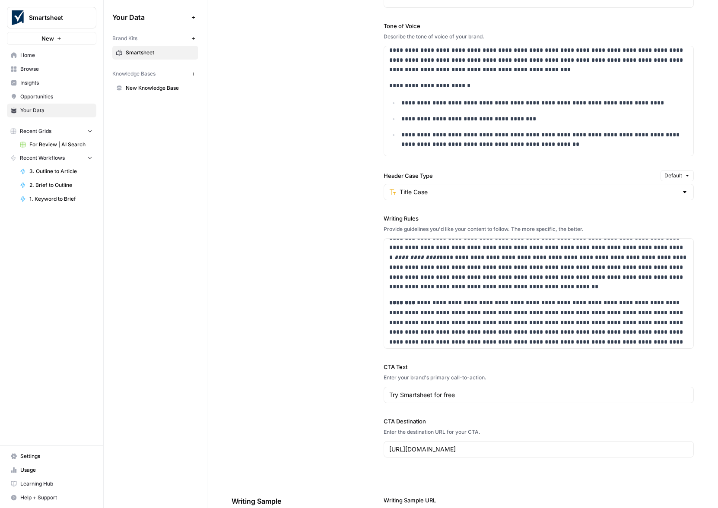
scroll to position [1089, 0]
